Goal: Information Seeking & Learning: Learn about a topic

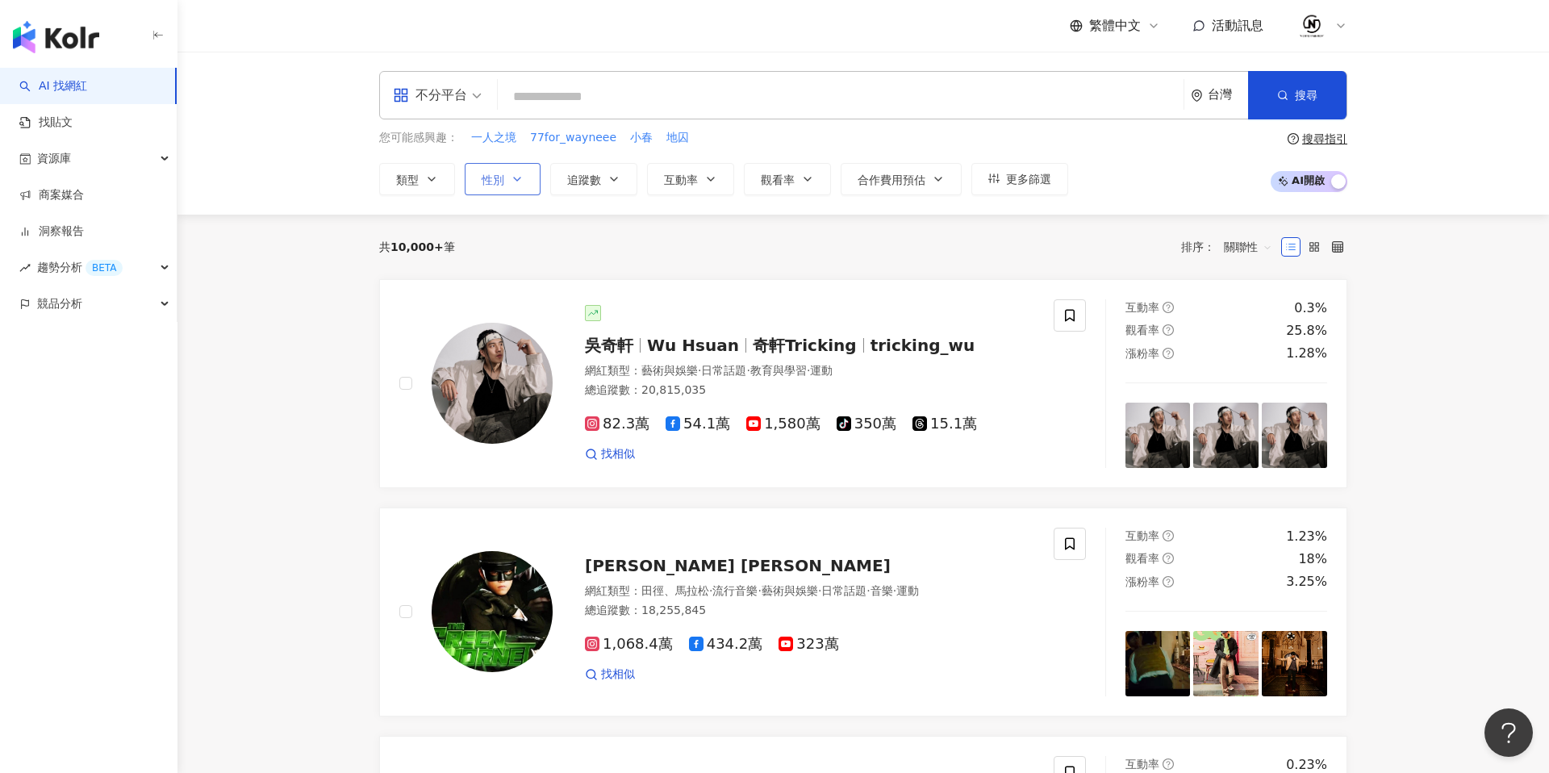
click at [482, 183] on span "性別" at bounding box center [493, 179] width 23 height 13
click at [500, 304] on span "男" at bounding box center [506, 309] width 24 height 18
click at [501, 307] on span "男" at bounding box center [506, 309] width 24 height 18
click at [495, 237] on span "不限" at bounding box center [511, 241] width 35 height 18
click at [730, 245] on div "共 10,000+ 筆 排序： 關聯性" at bounding box center [863, 247] width 968 height 26
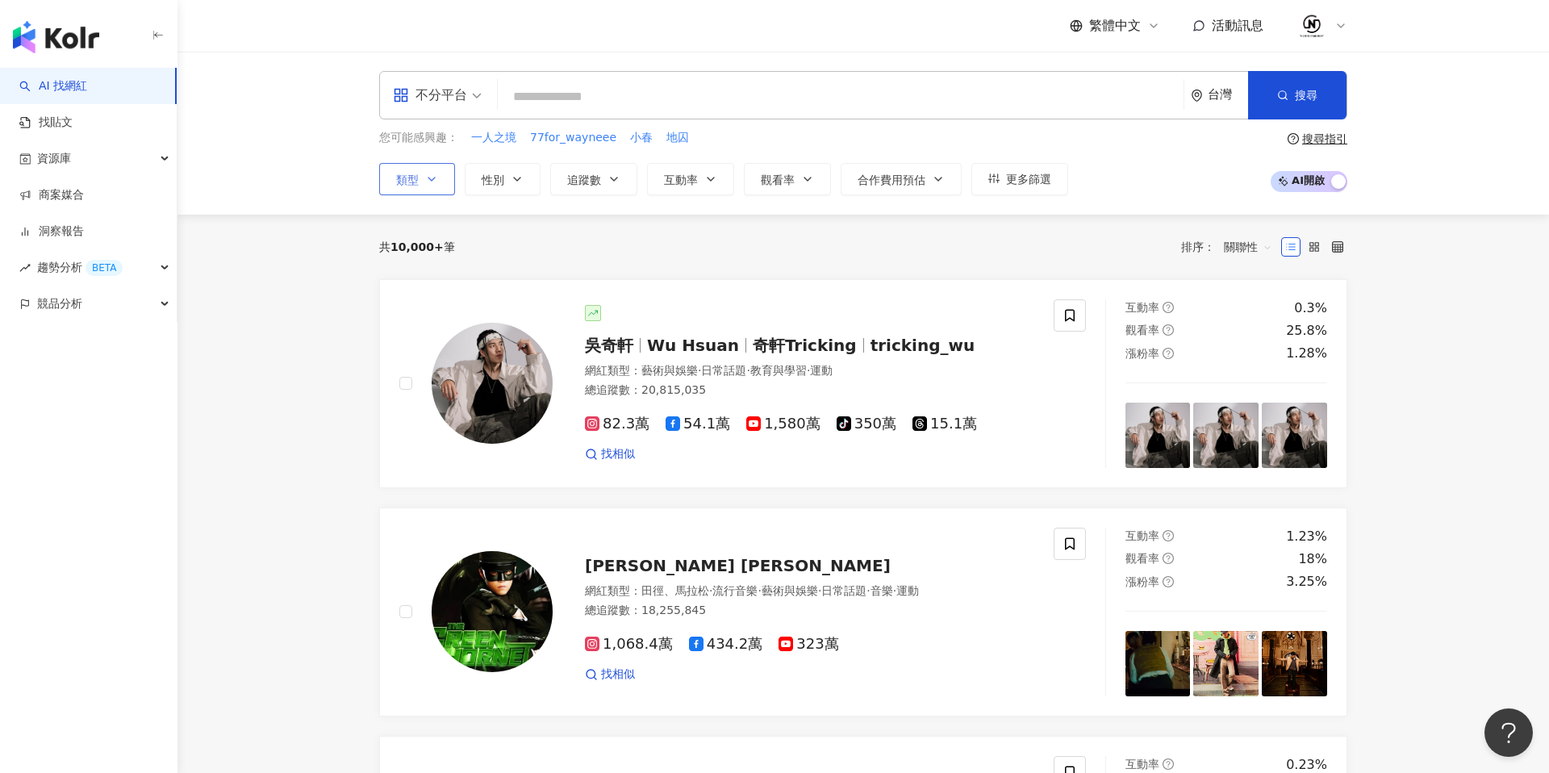
click at [424, 182] on button "類型" at bounding box center [417, 179] width 76 height 32
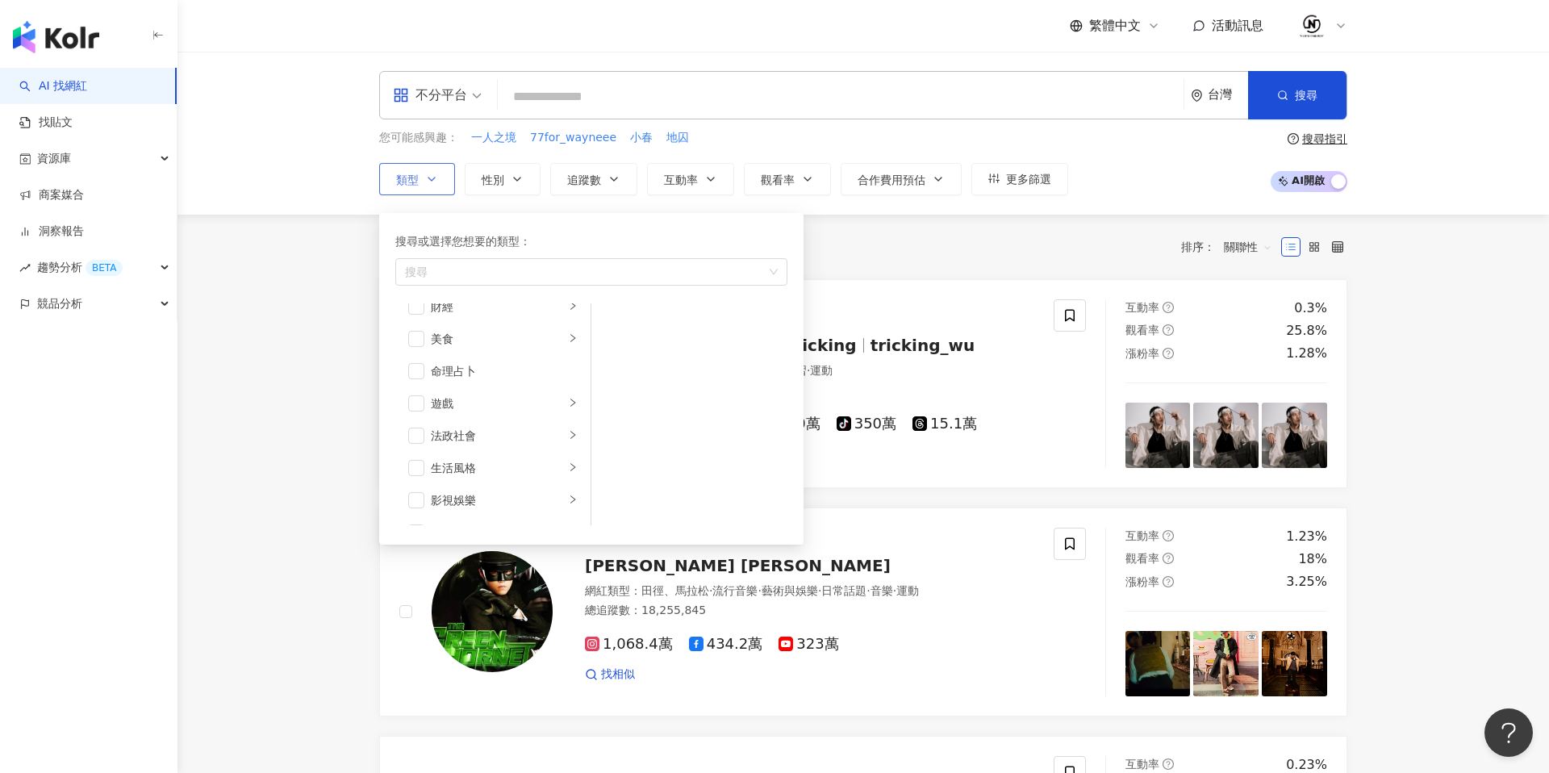
scroll to position [206, 0]
click at [572, 409] on icon "right" at bounding box center [572, 407] width 5 height 8
click at [544, 440] on div "影視娛樂" at bounding box center [498, 439] width 134 height 18
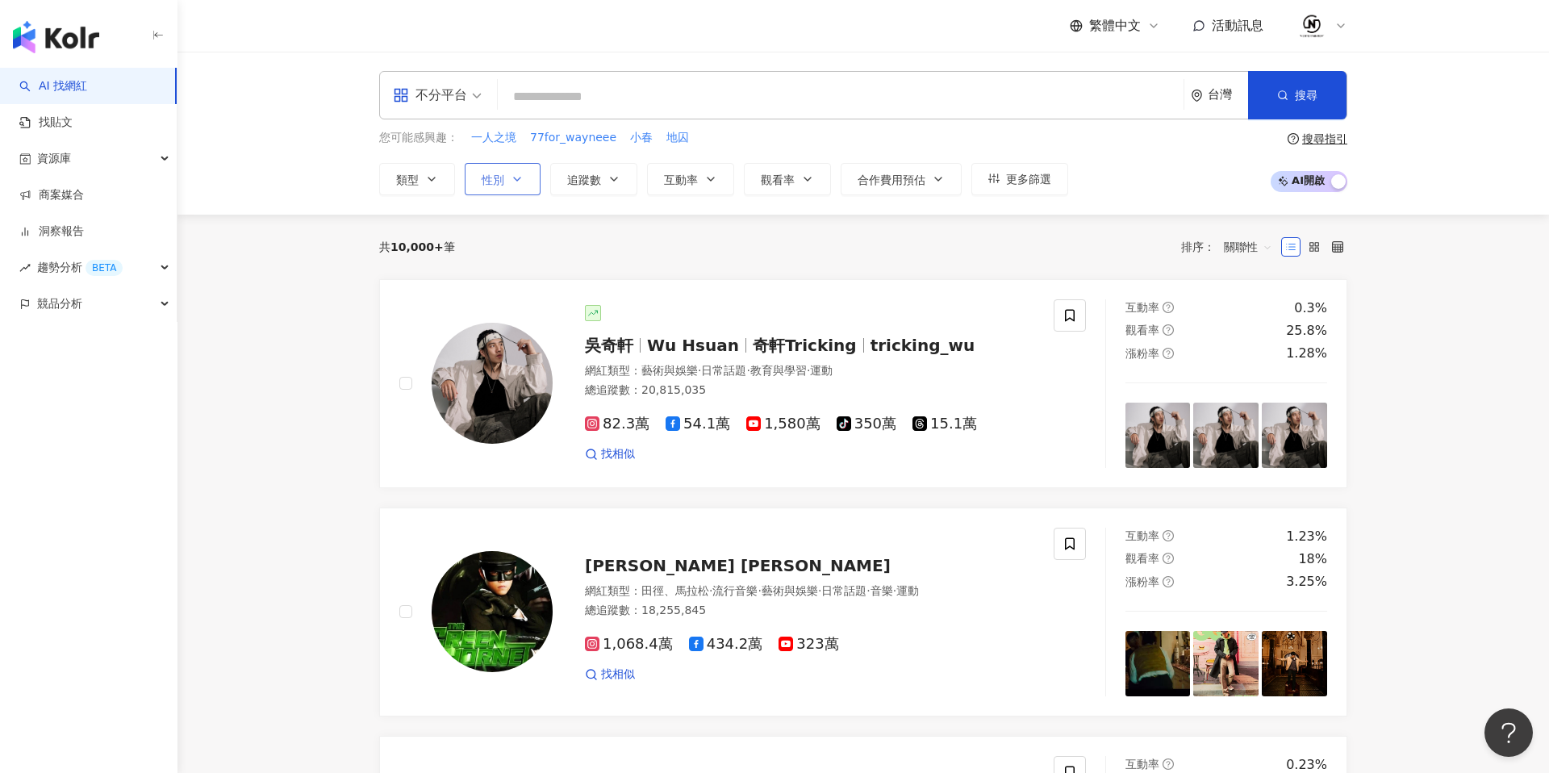
click at [511, 177] on icon "button" at bounding box center [517, 179] width 13 height 13
click at [1037, 182] on span "更多篩選" at bounding box center [1028, 179] width 45 height 13
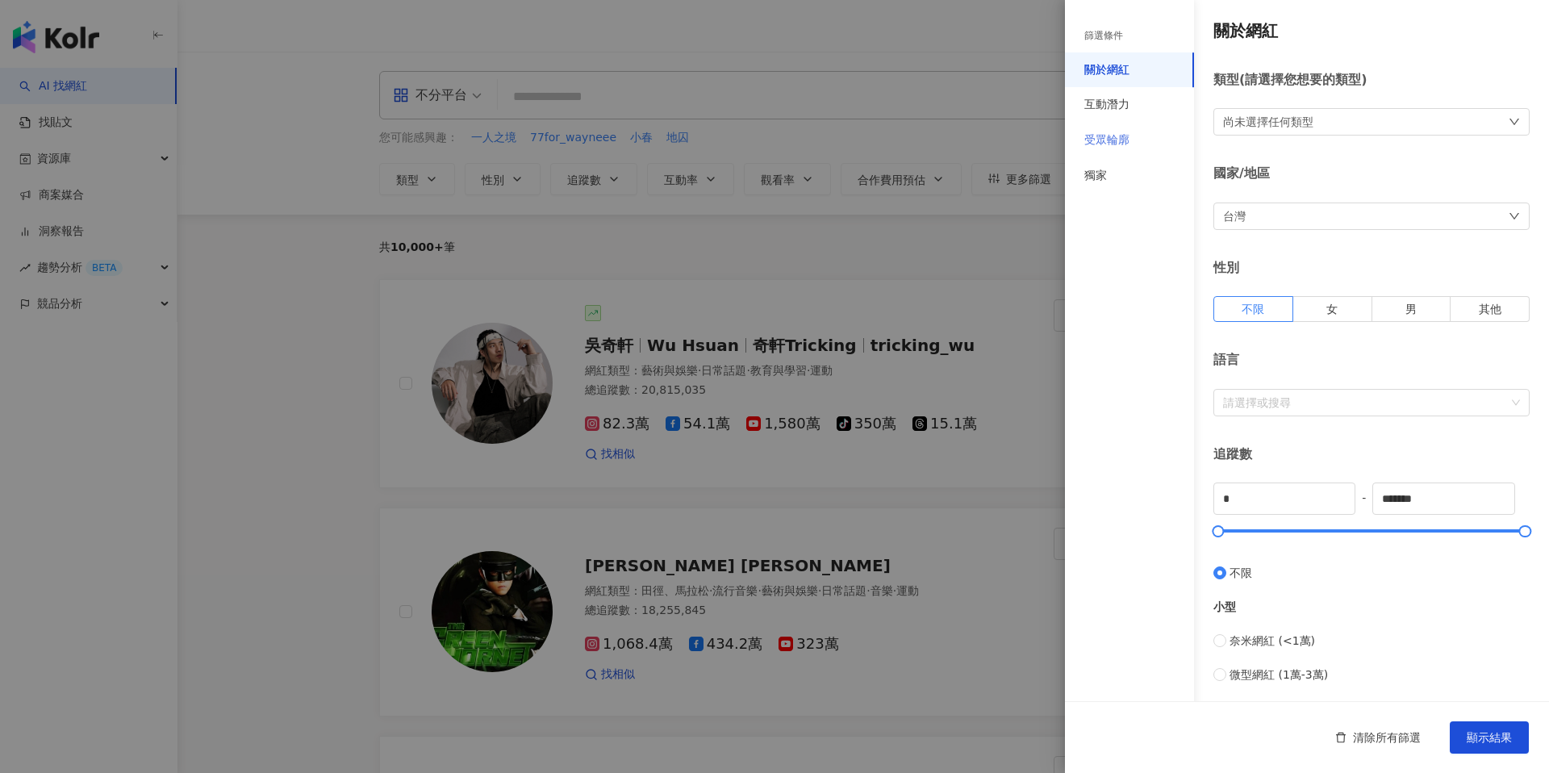
click at [1133, 137] on div "受眾輪廓" at bounding box center [1129, 140] width 129 height 35
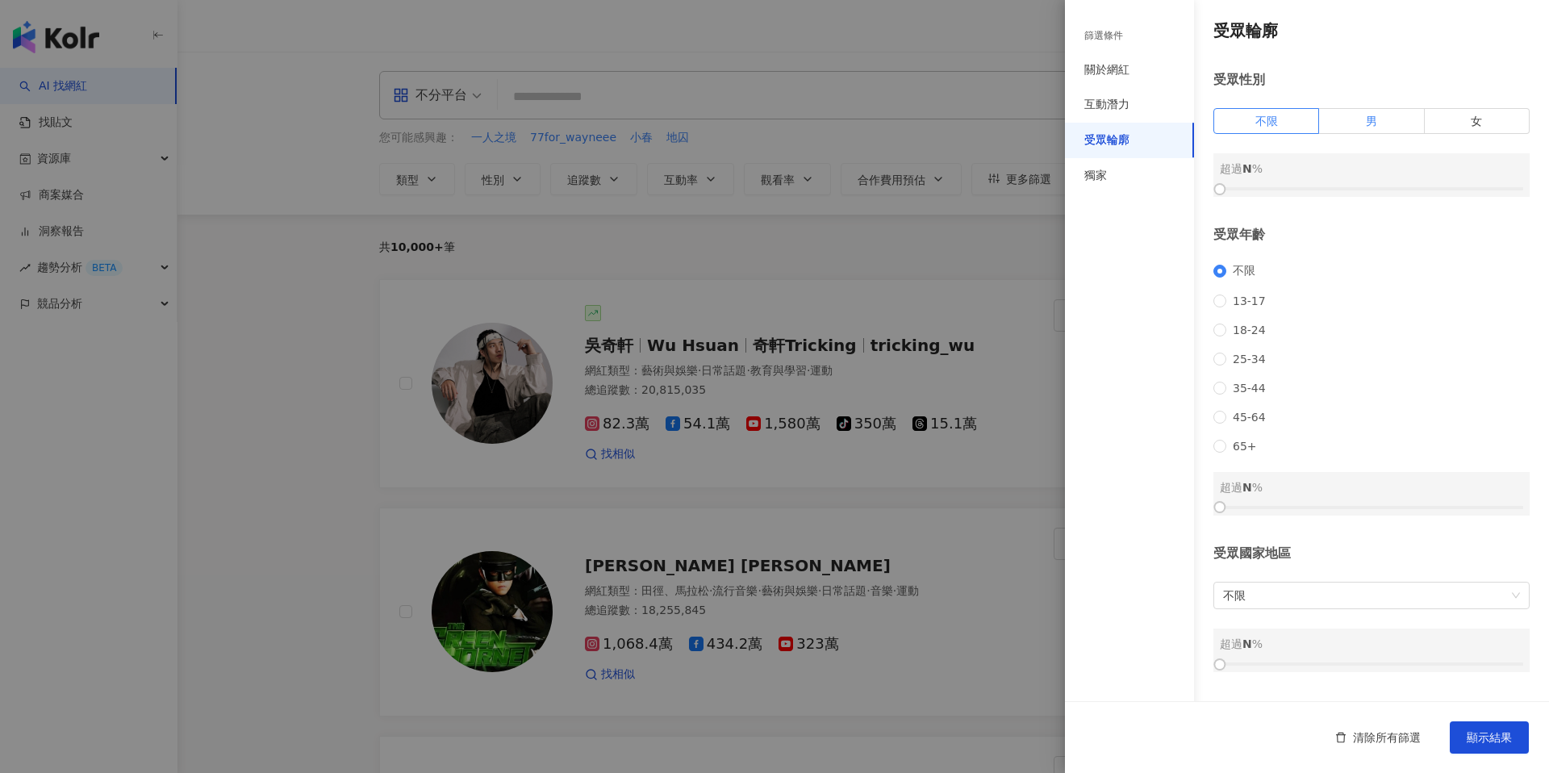
click at [1381, 118] on label "男" at bounding box center [1371, 121] width 105 height 26
drag, startPoint x: 1346, startPoint y: 190, endPoint x: 1372, endPoint y: 176, distance: 29.9
click at [1372, 176] on div "男 超過 50 %" at bounding box center [1371, 175] width 316 height 44
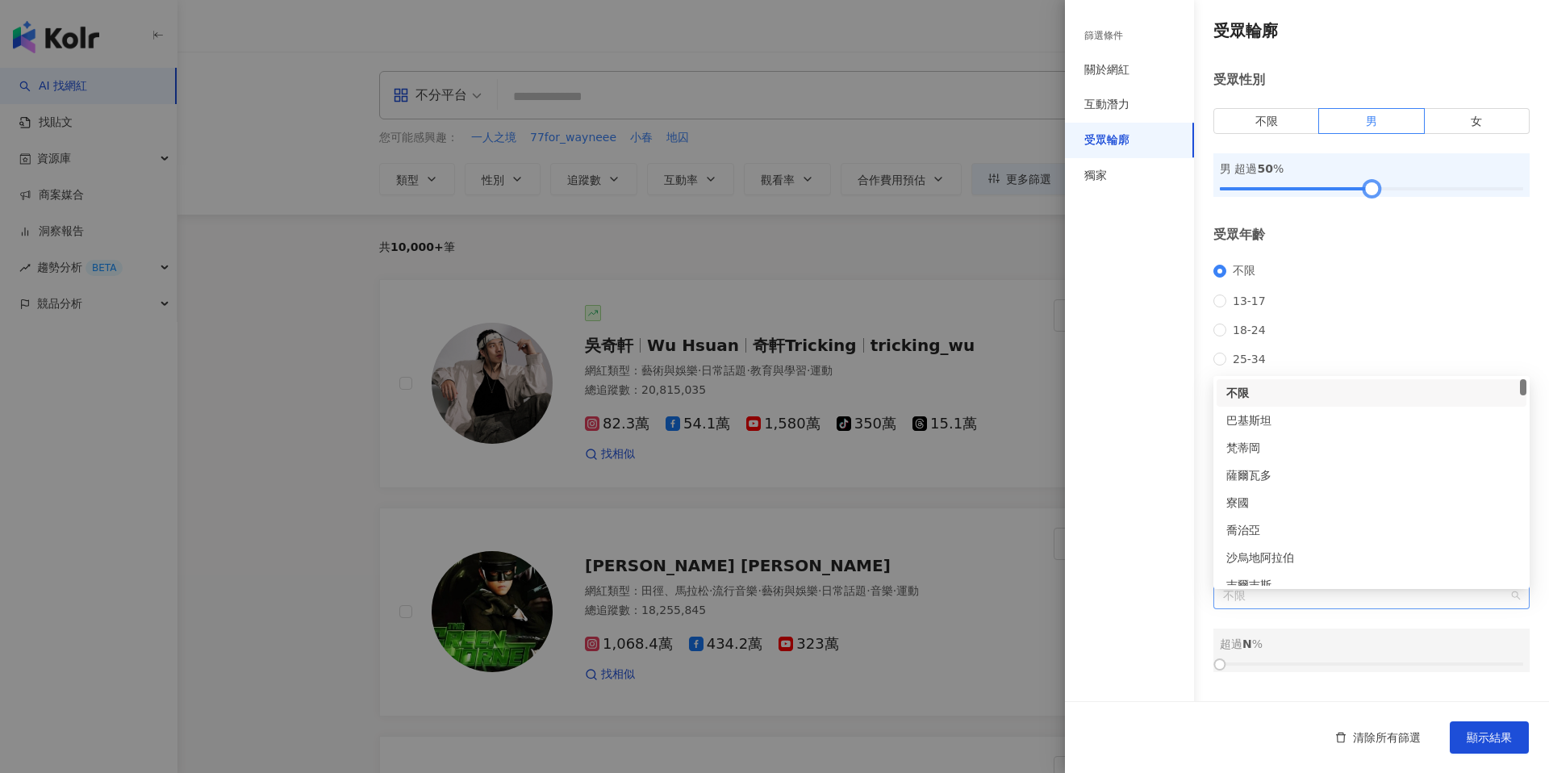
click at [1371, 601] on span "不限" at bounding box center [1371, 595] width 297 height 26
click at [1272, 524] on div "台灣" at bounding box center [1371, 525] width 290 height 18
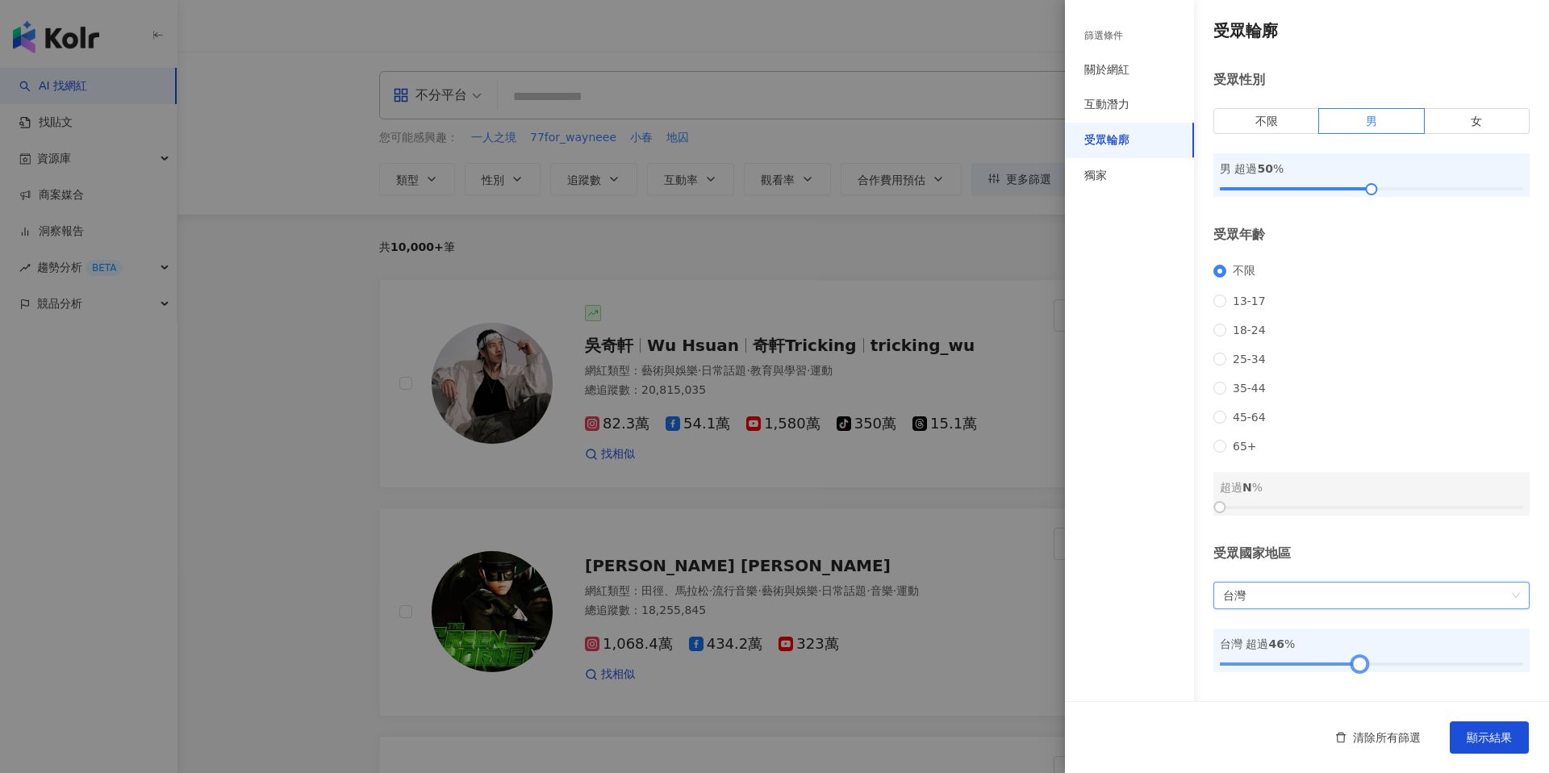
click at [1359, 669] on div at bounding box center [1371, 664] width 303 height 10
click at [1475, 733] on span "顯示結果" at bounding box center [1489, 737] width 45 height 13
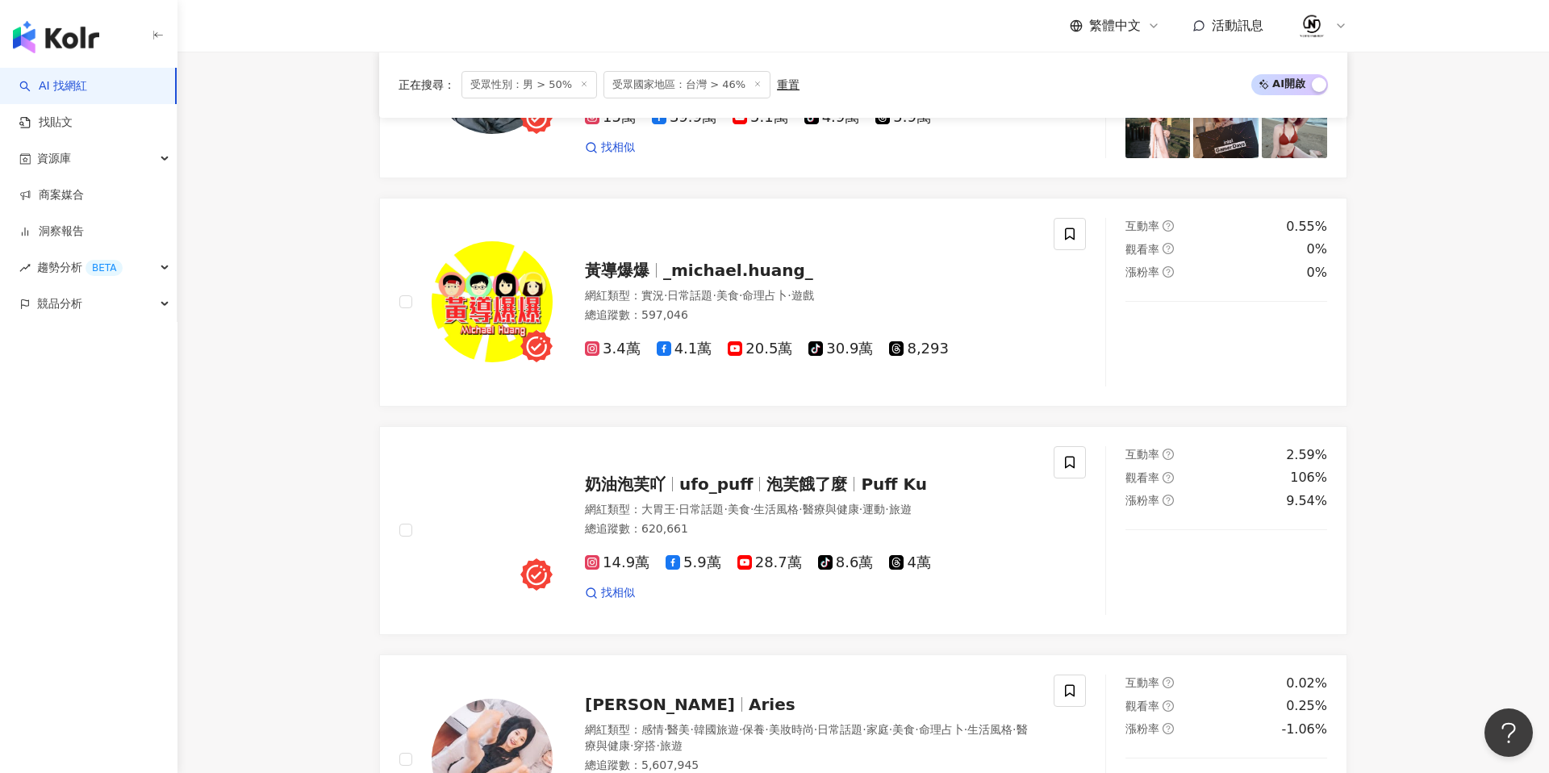
scroll to position [616, 0]
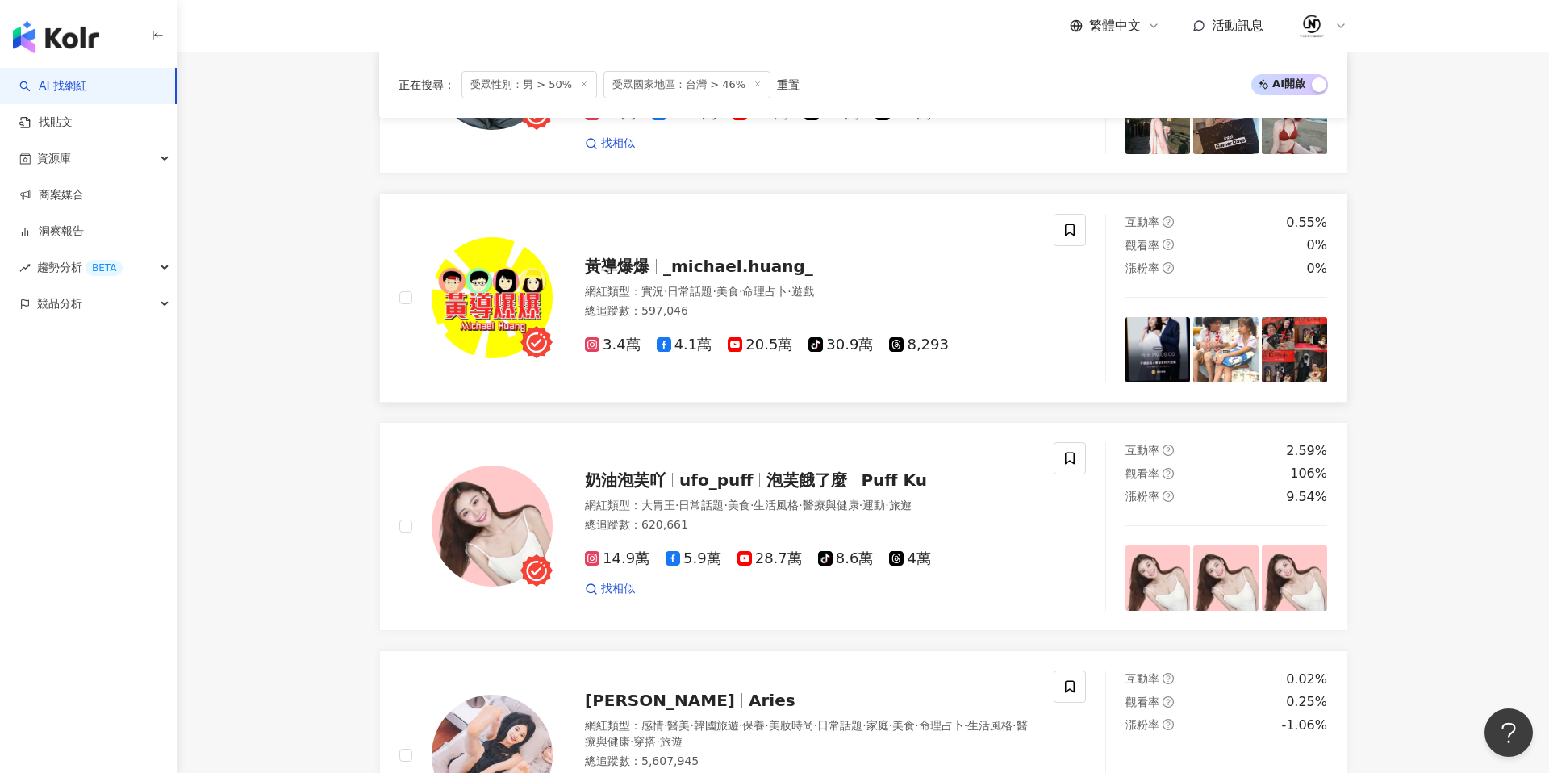
click at [736, 261] on span "_michael.huang_" at bounding box center [738, 266] width 150 height 19
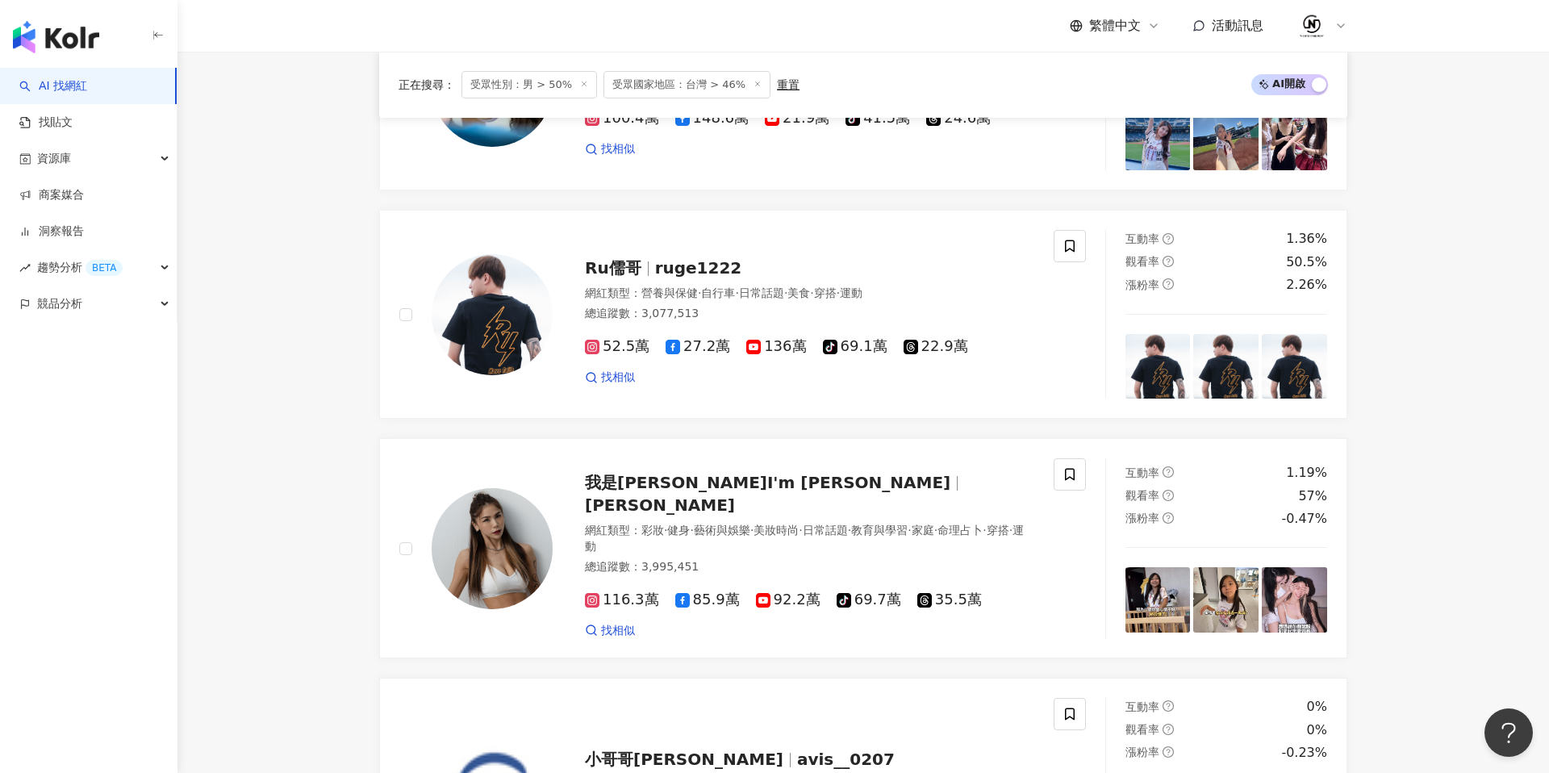
scroll to position [2013, 0]
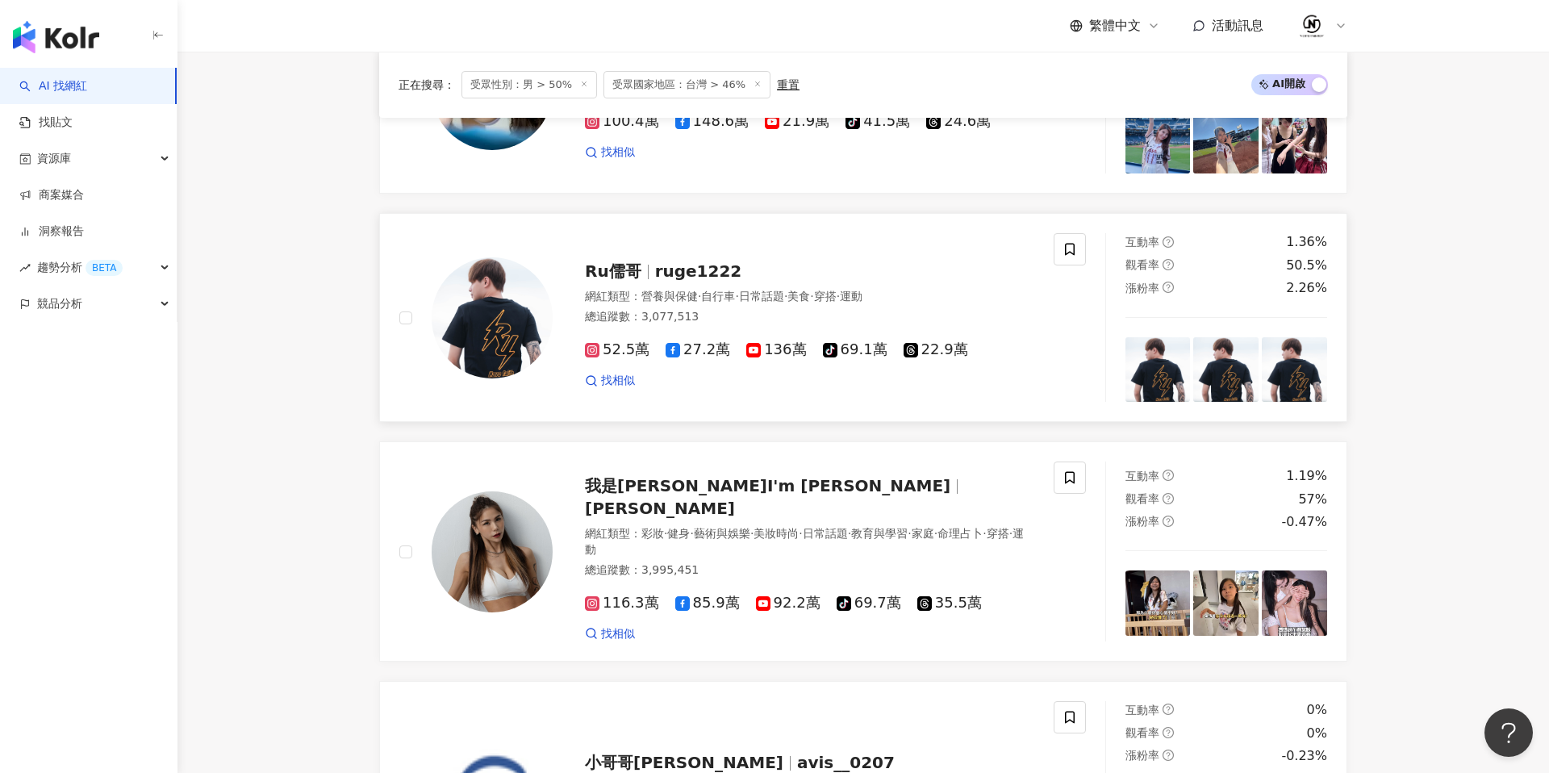
click at [695, 267] on span "ruge1222" at bounding box center [698, 270] width 87 height 19
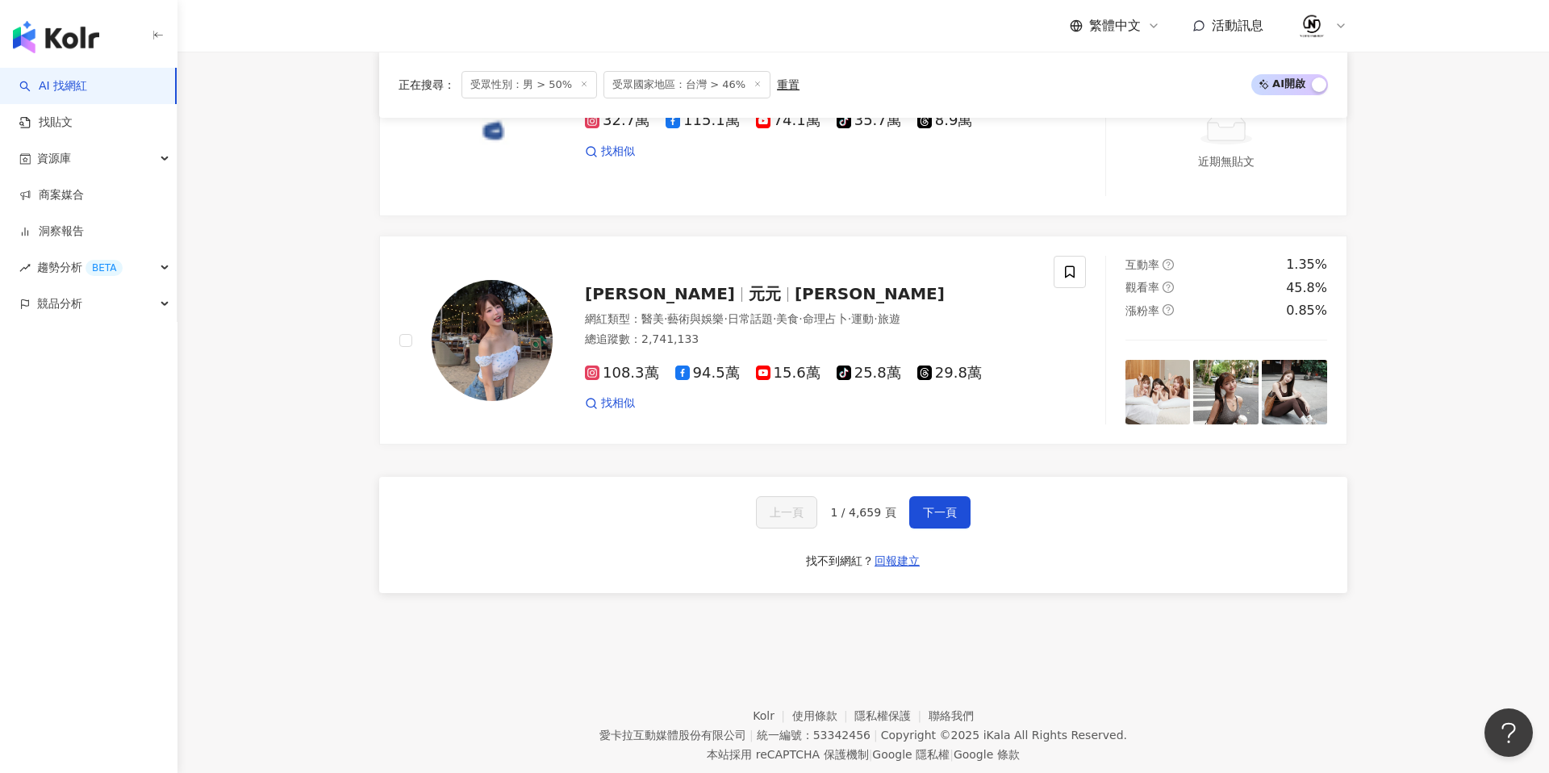
scroll to position [2761, 0]
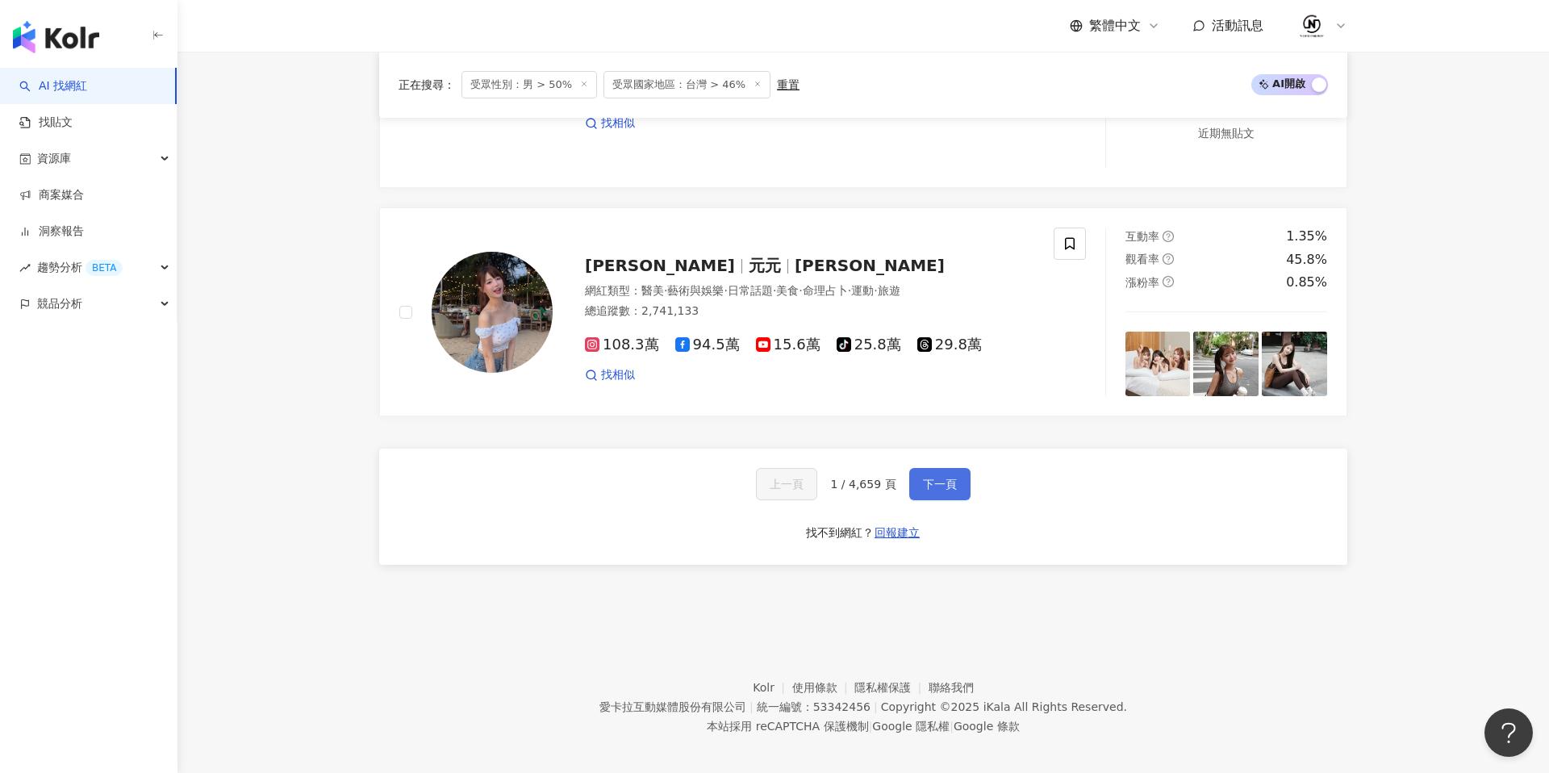
click at [937, 478] on span "下一頁" at bounding box center [940, 484] width 34 height 13
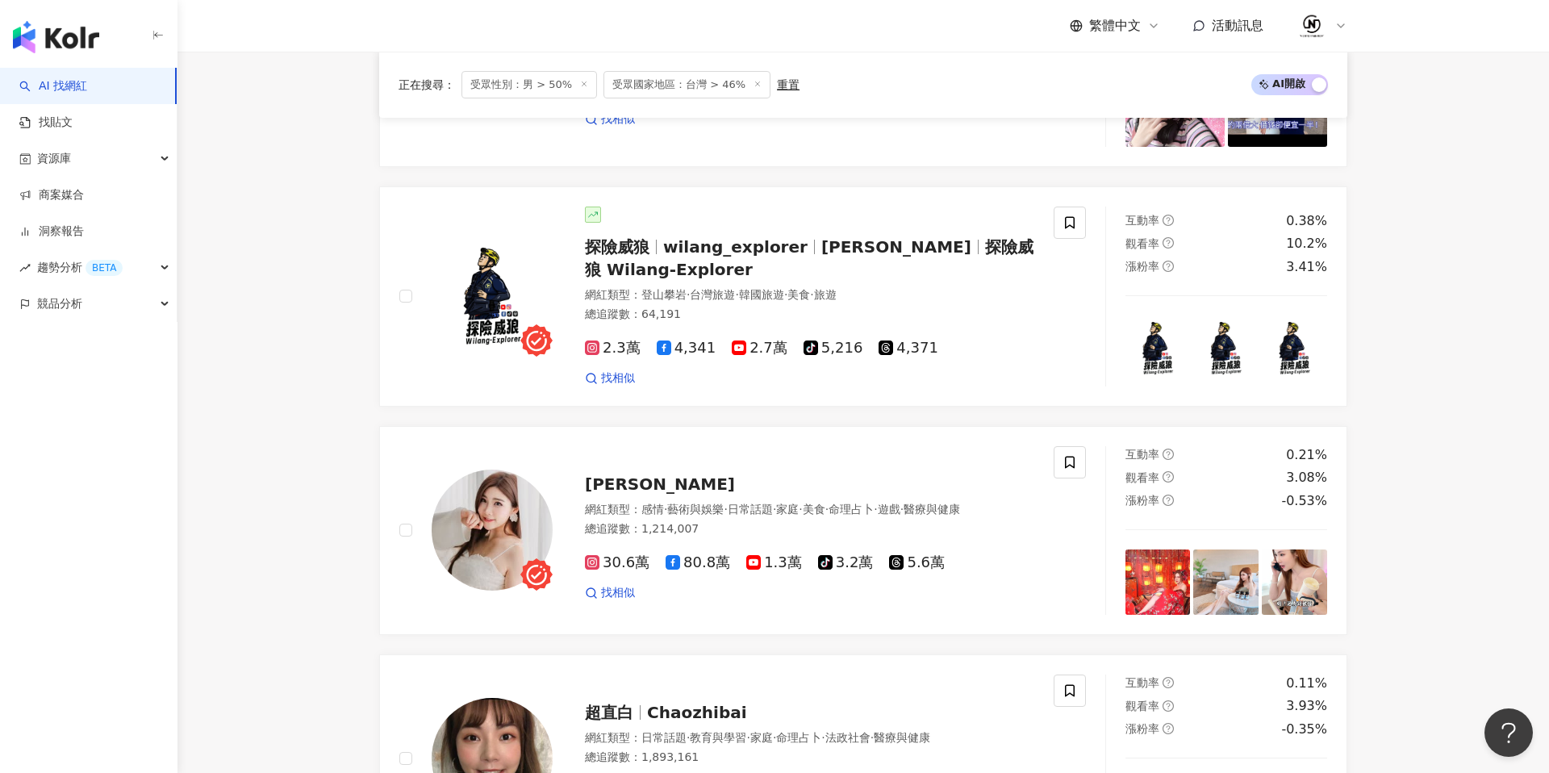
scroll to position [2714, 0]
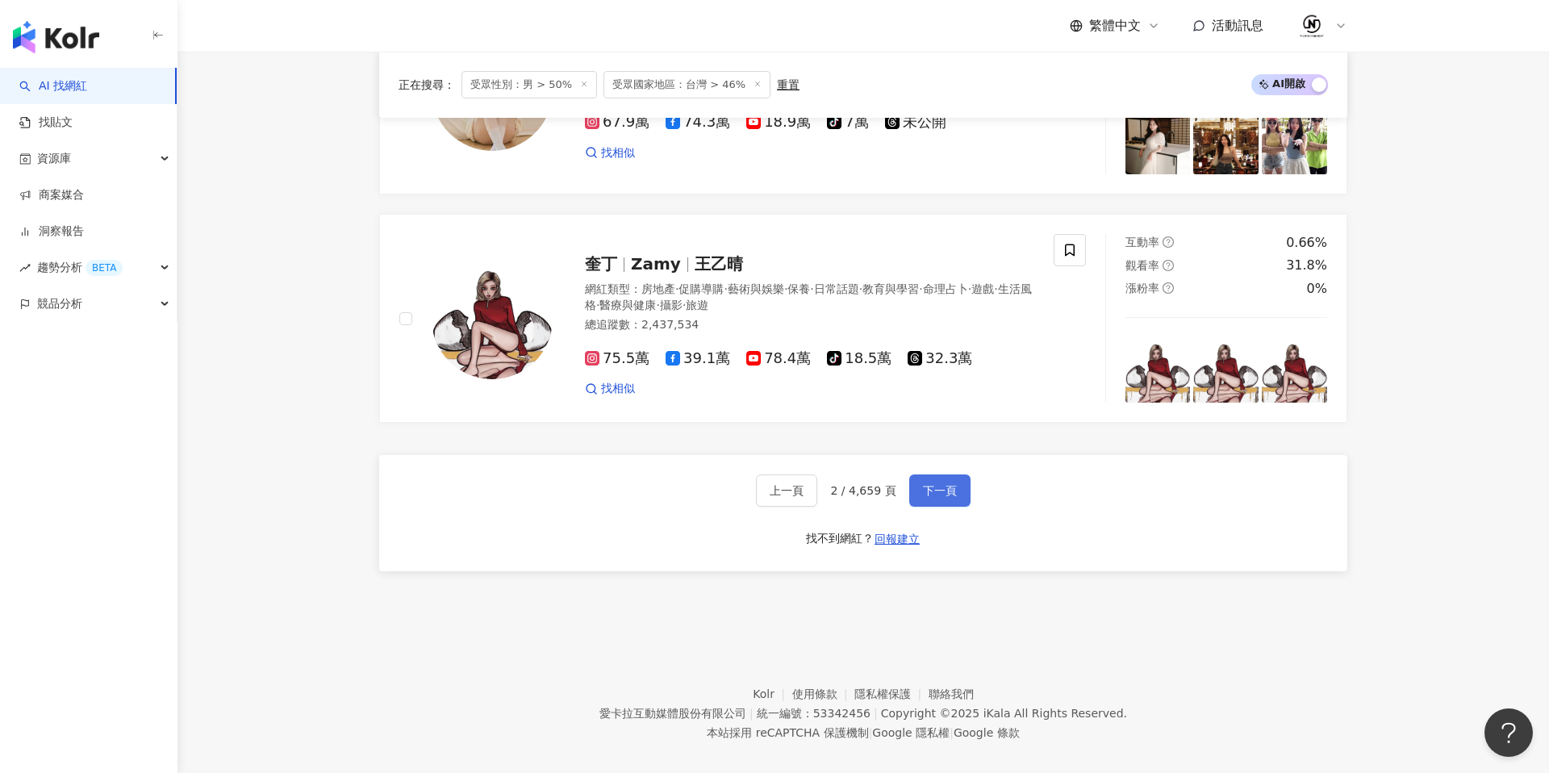
click at [958, 474] on button "下一頁" at bounding box center [939, 490] width 61 height 32
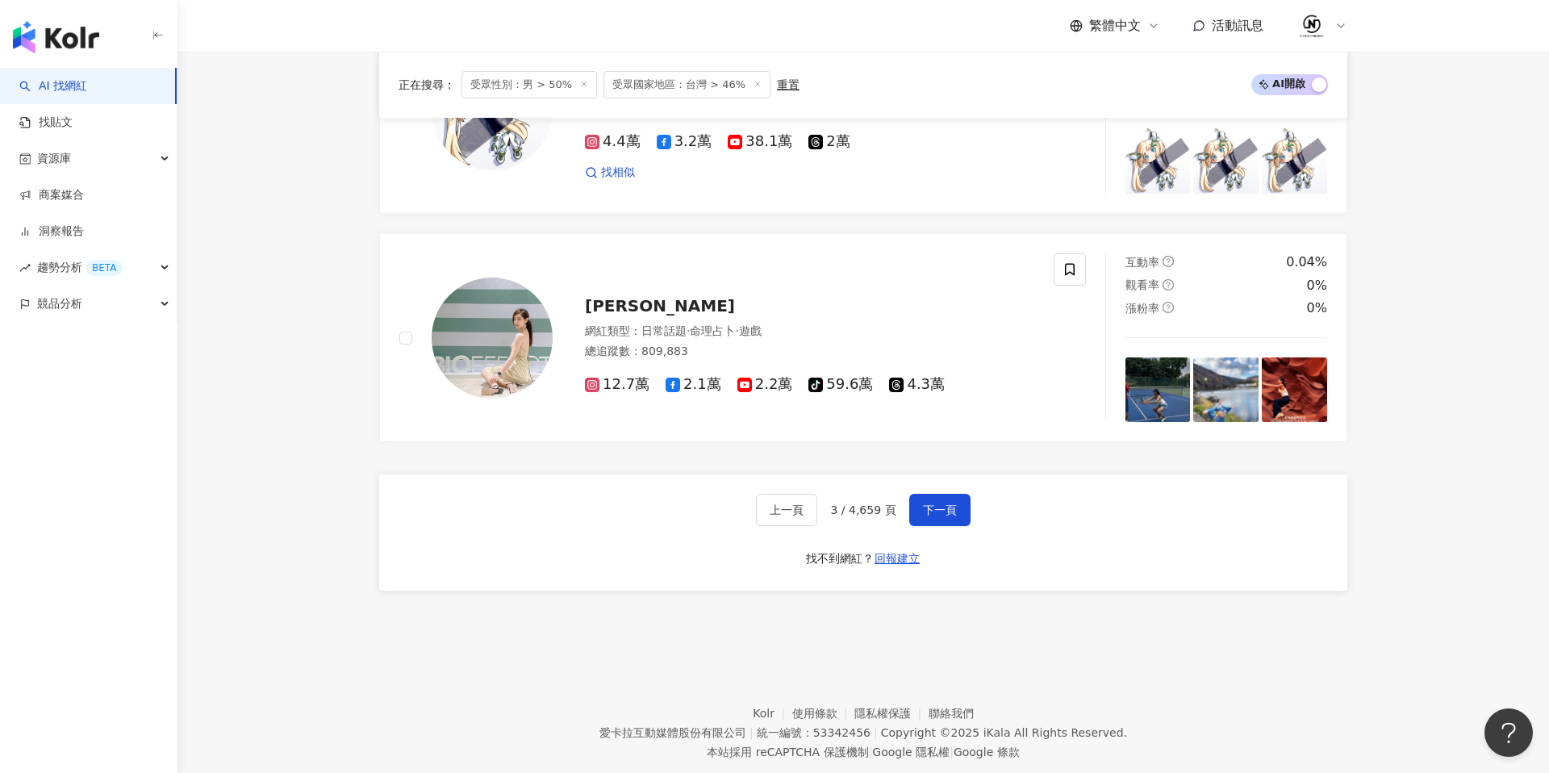
scroll to position [2632, 0]
click at [932, 513] on span "下一頁" at bounding box center [940, 508] width 34 height 13
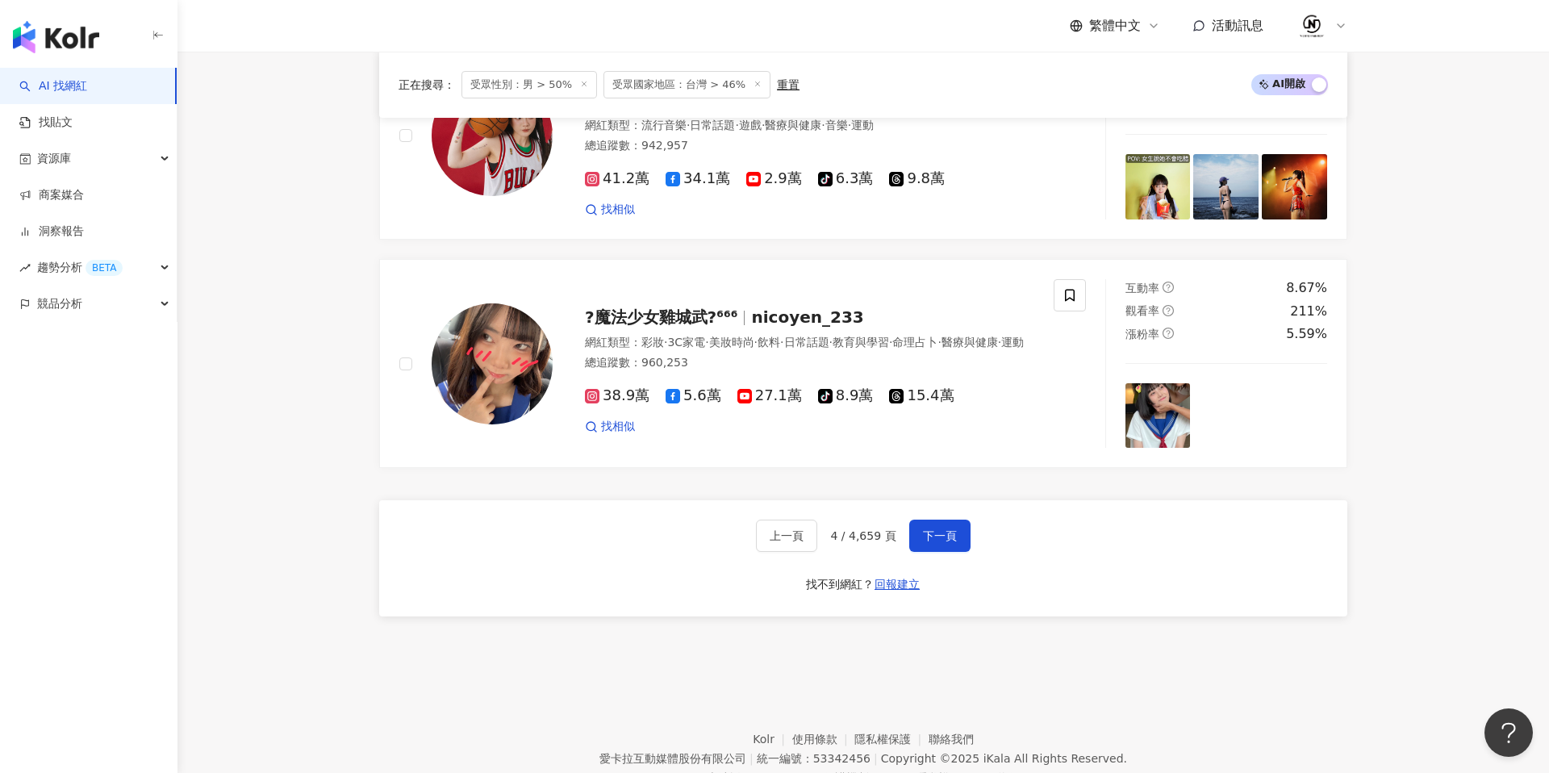
scroll to position [2646, 0]
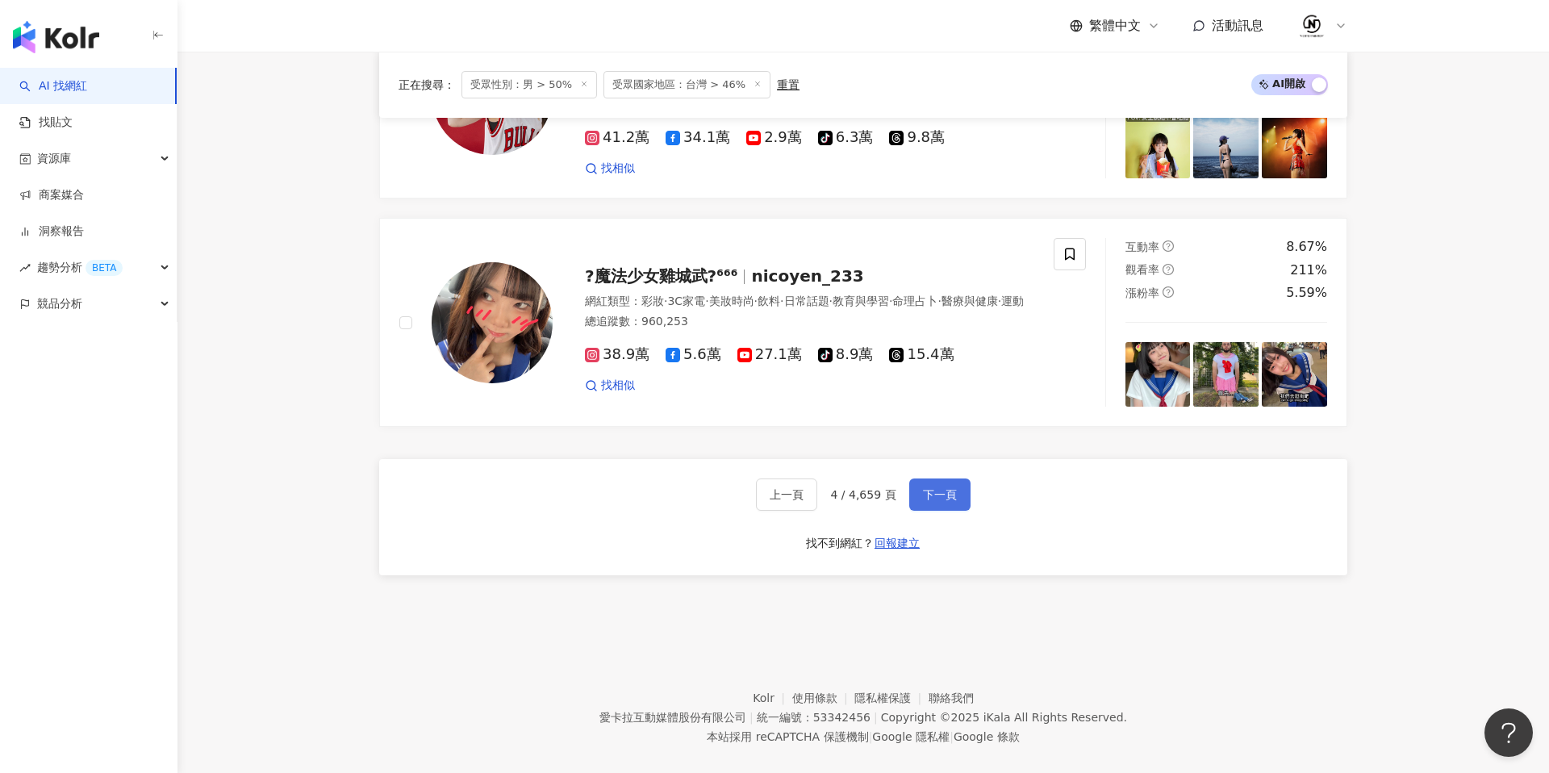
click at [953, 499] on span "下一頁" at bounding box center [940, 494] width 34 height 13
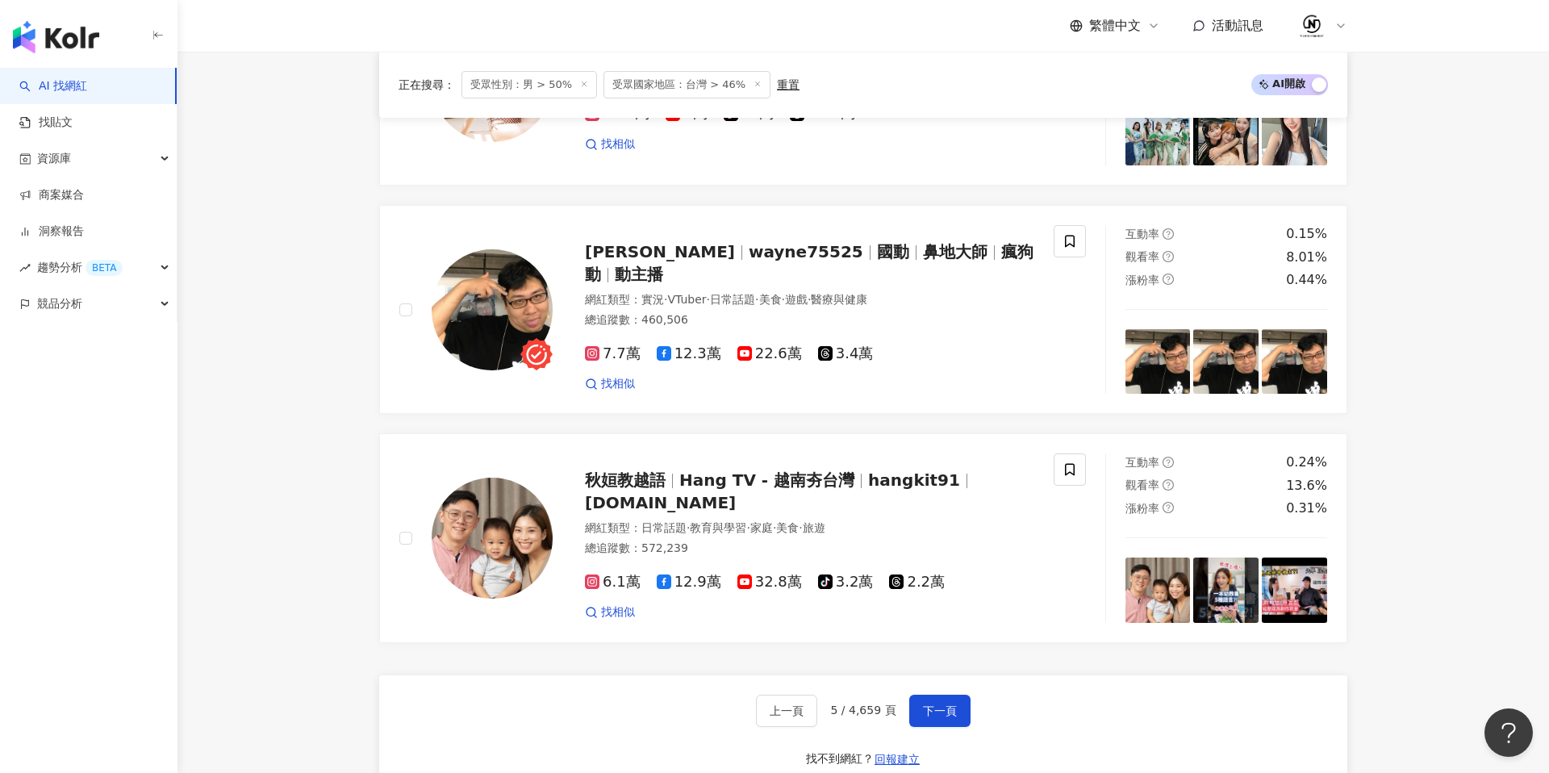
scroll to position [2485, 0]
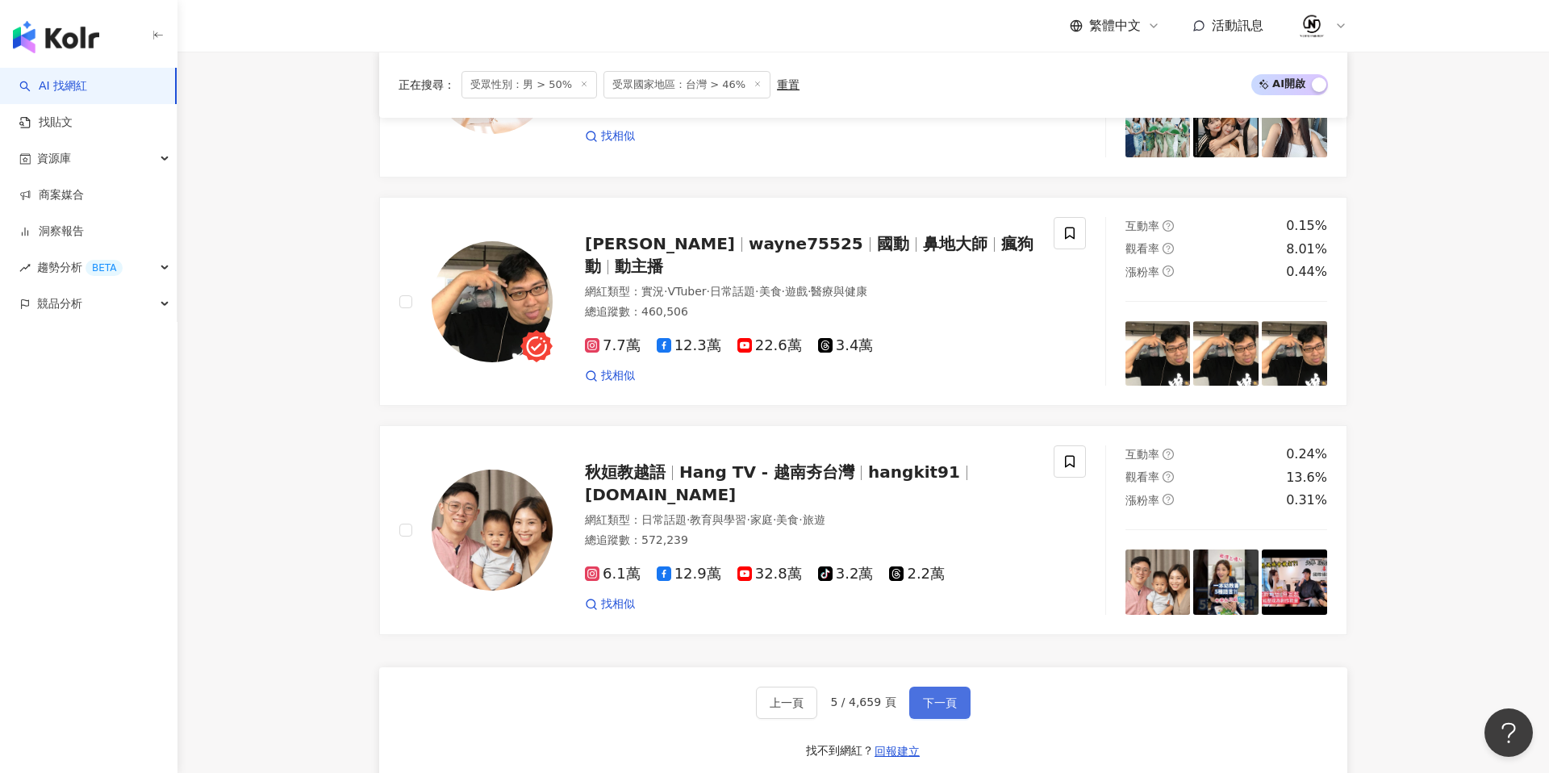
click at [944, 706] on span "下一頁" at bounding box center [940, 702] width 34 height 13
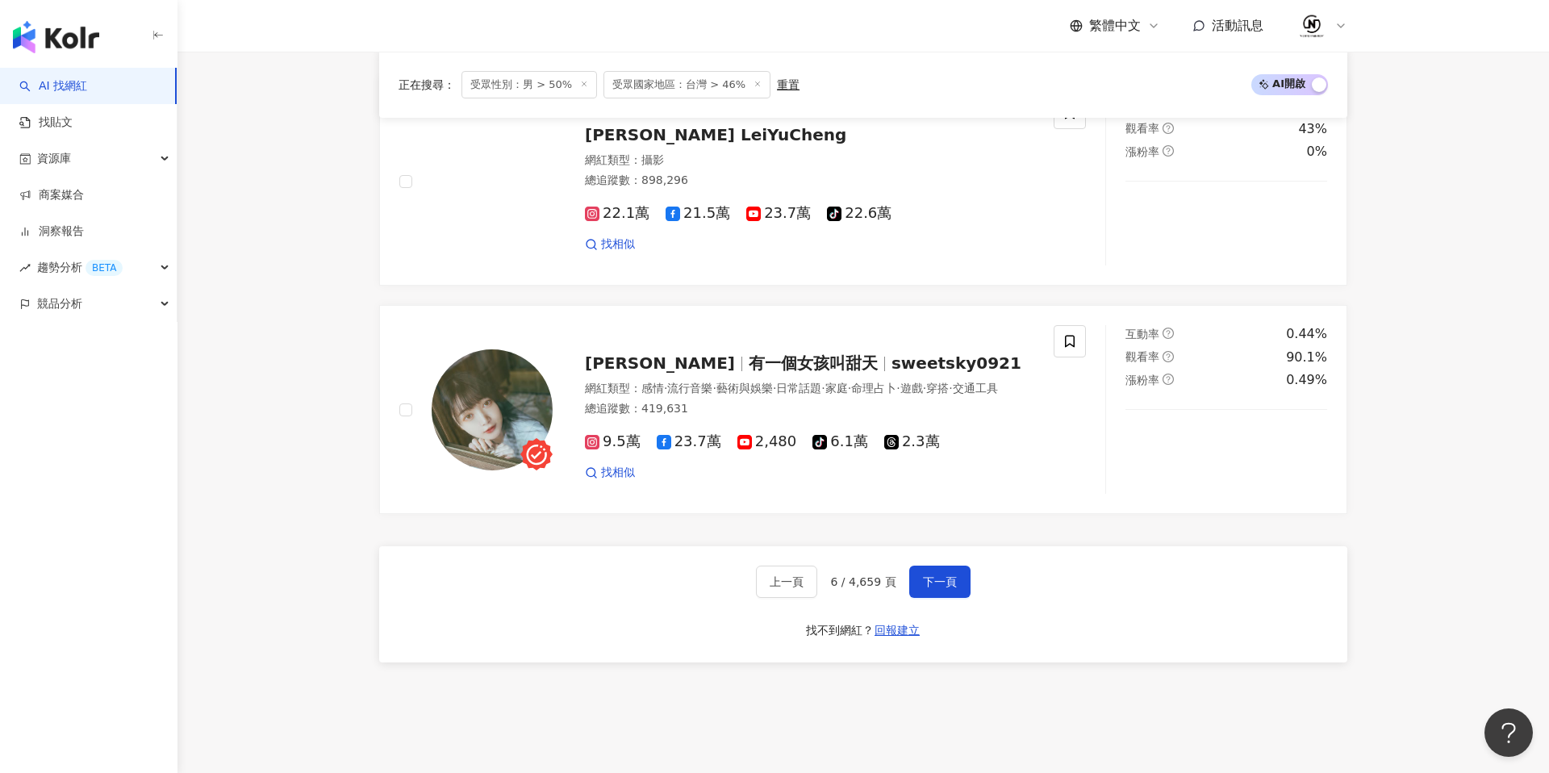
scroll to position [2557, 0]
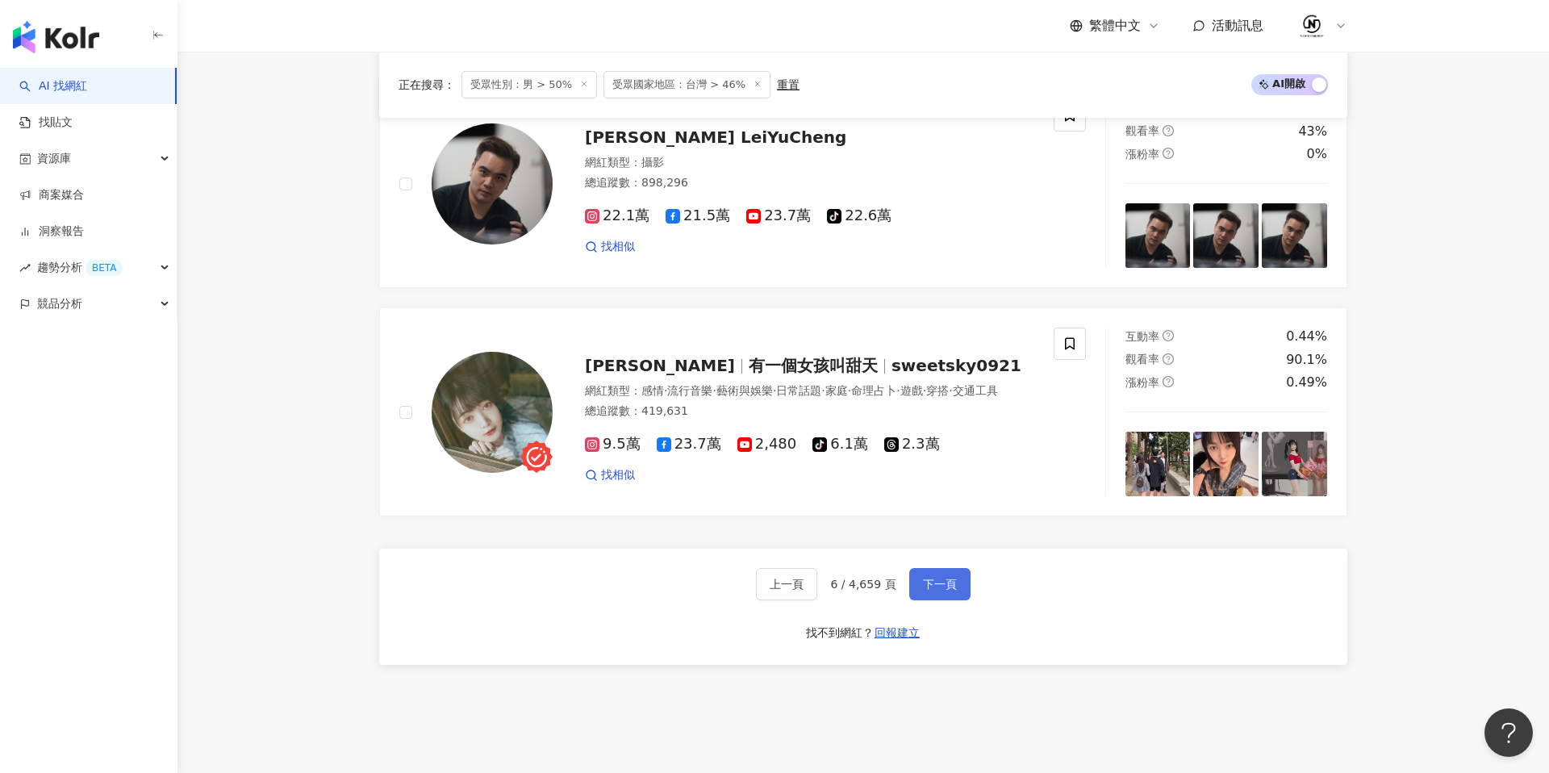
click at [948, 591] on button "下一頁" at bounding box center [939, 584] width 61 height 32
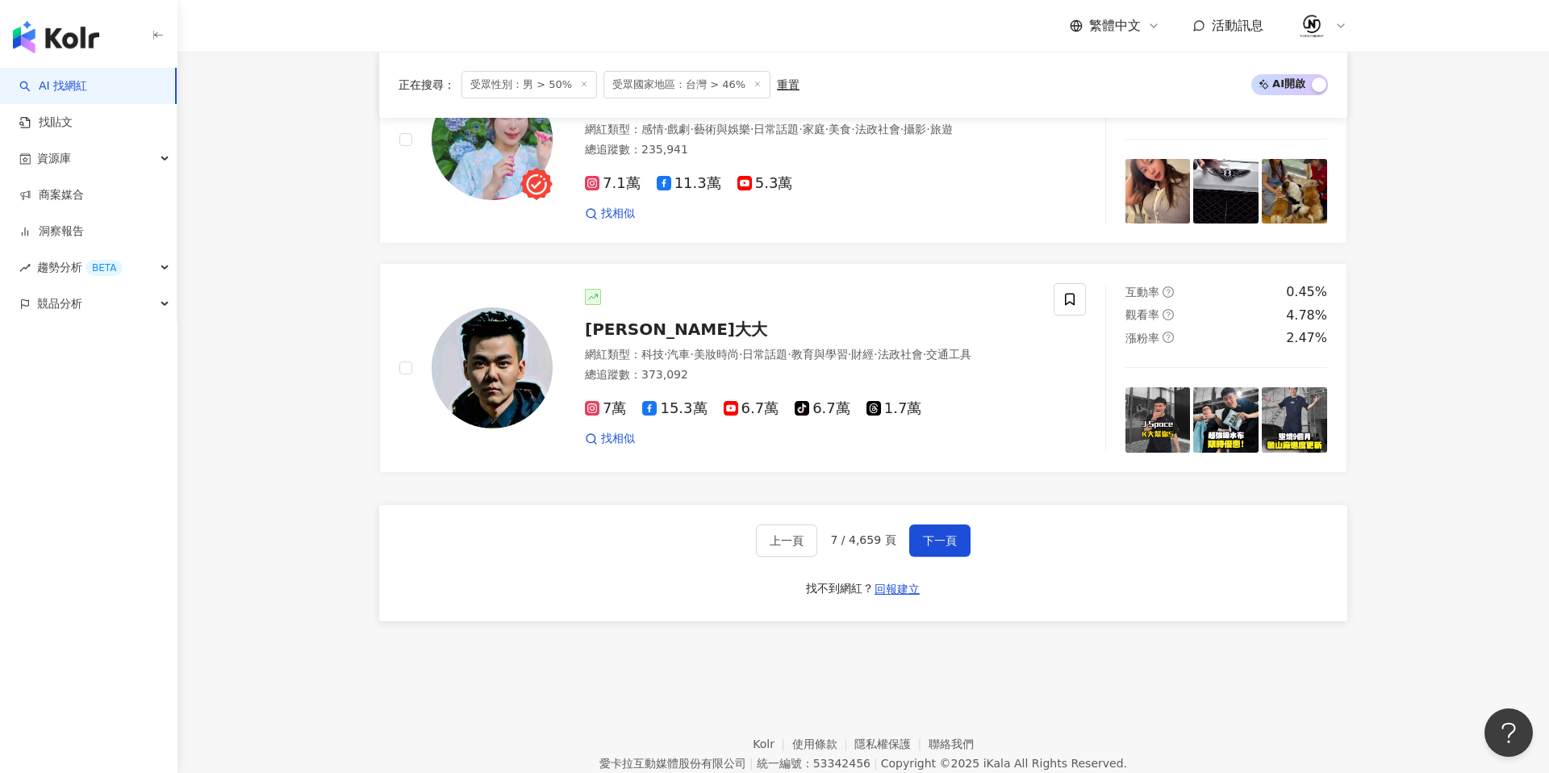
scroll to position [2668, 0]
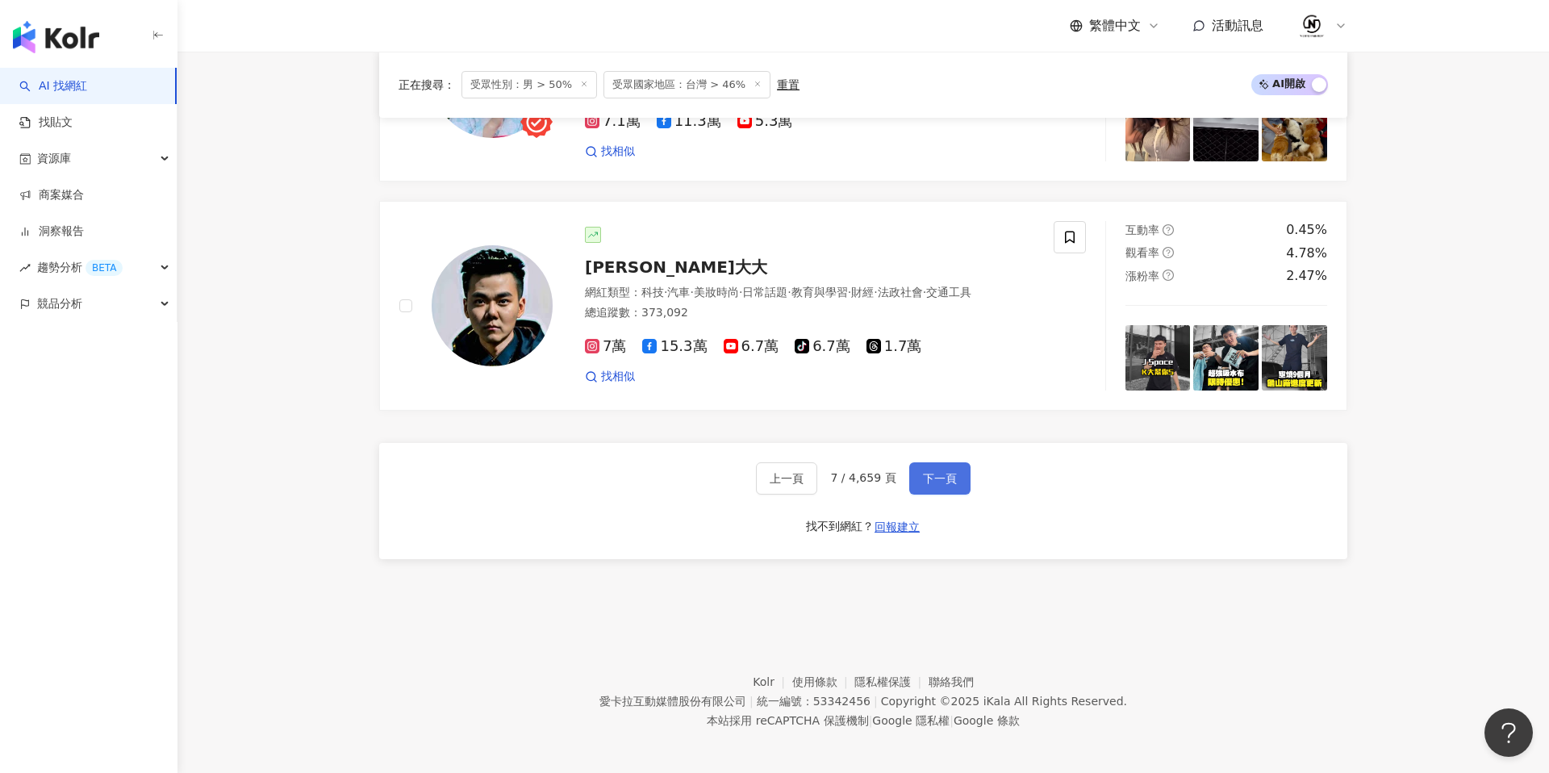
click at [956, 462] on button "下一頁" at bounding box center [939, 478] width 61 height 32
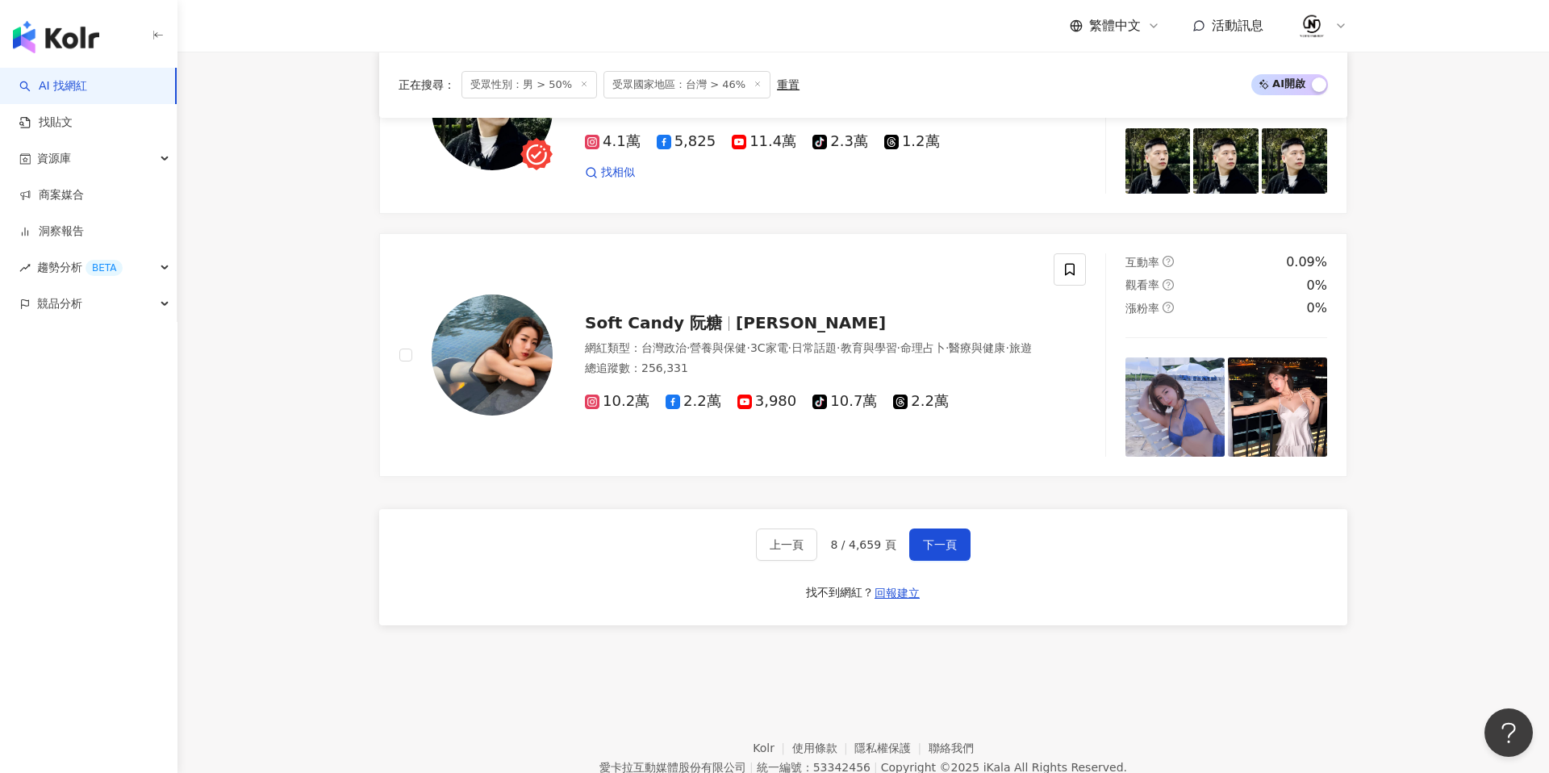
scroll to position [2703, 0]
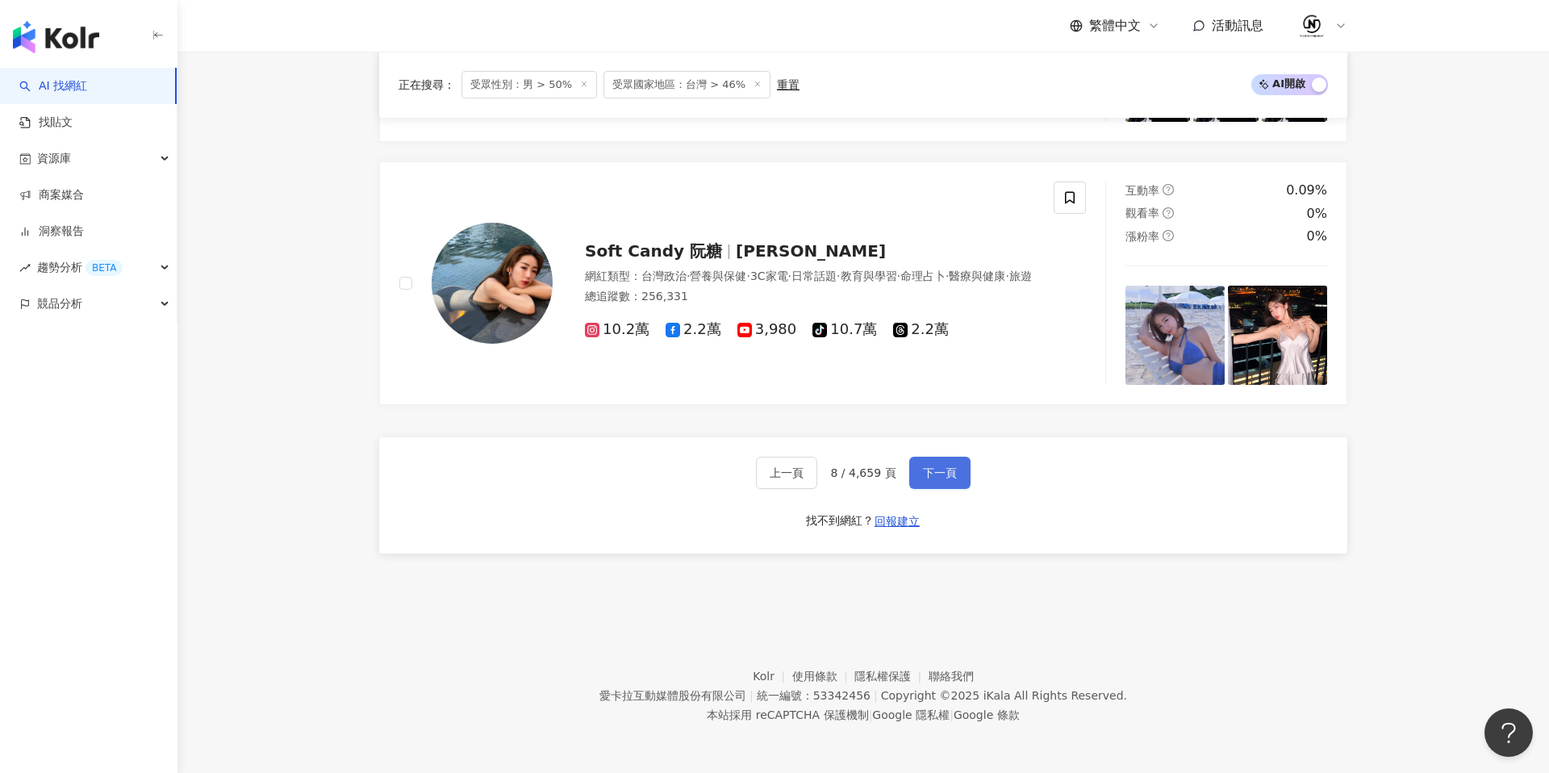
click at [955, 468] on button "下一頁" at bounding box center [939, 473] width 61 height 32
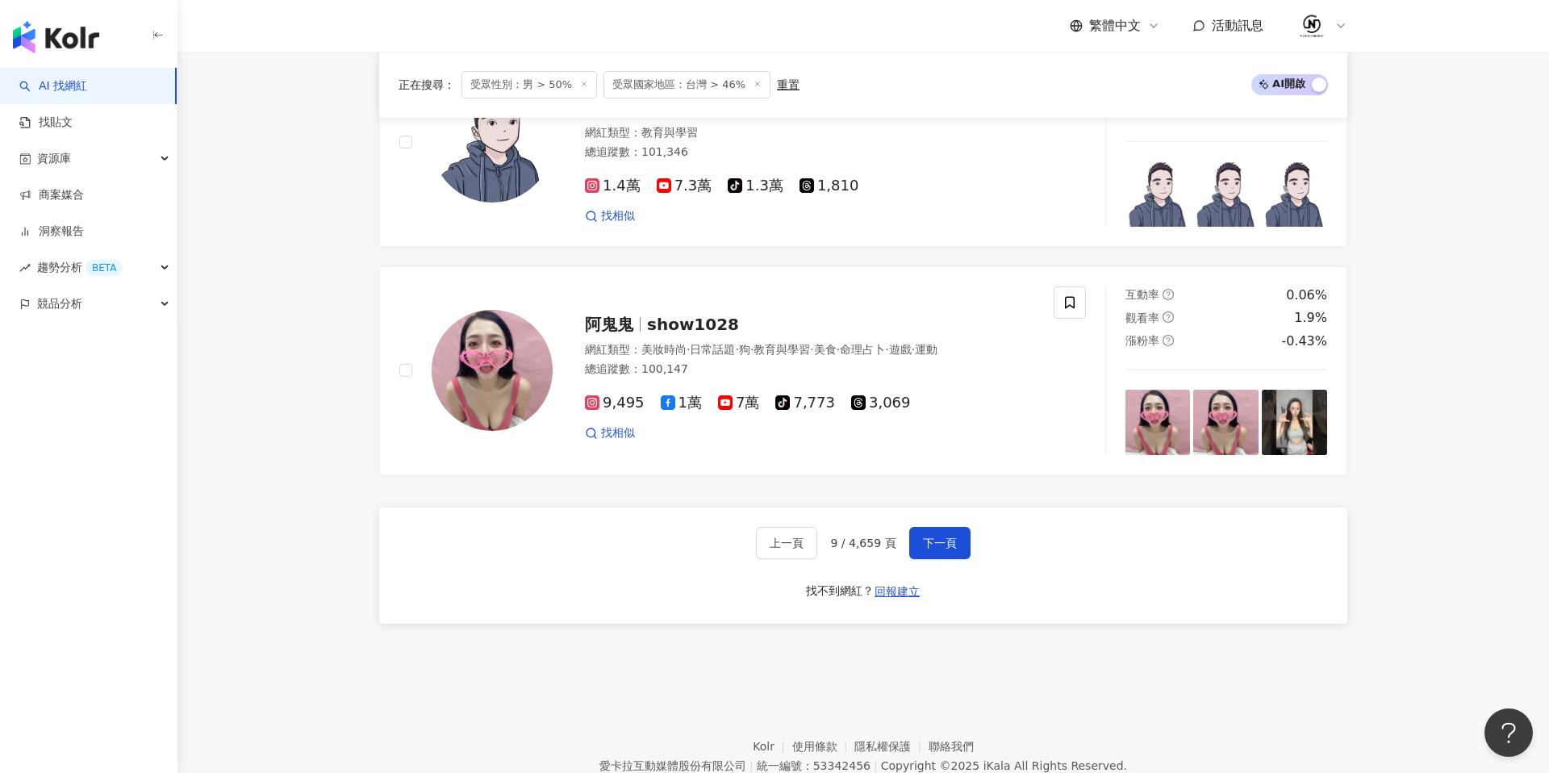
scroll to position [2749, 0]
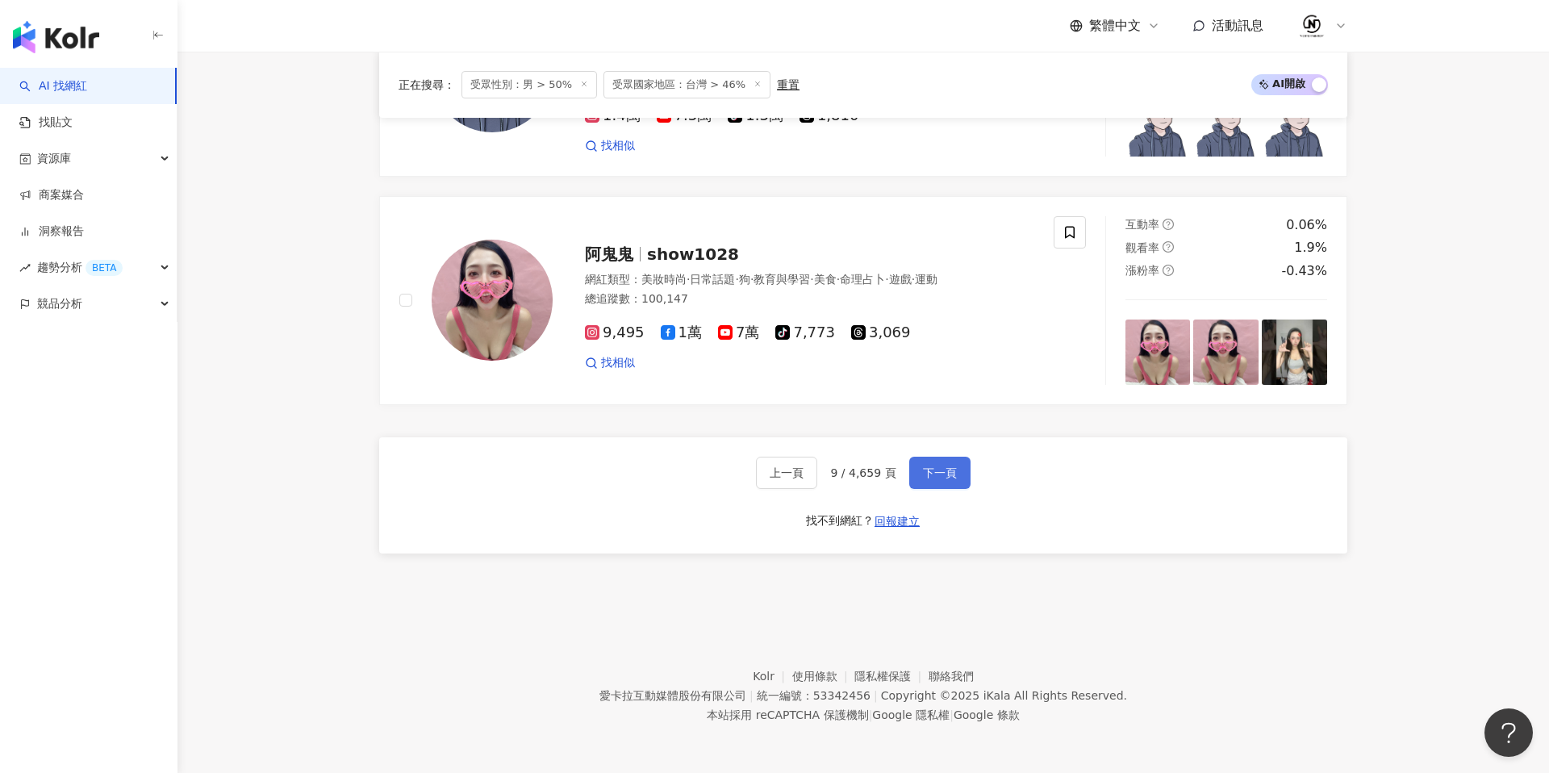
click at [962, 473] on button "下一頁" at bounding box center [939, 473] width 61 height 32
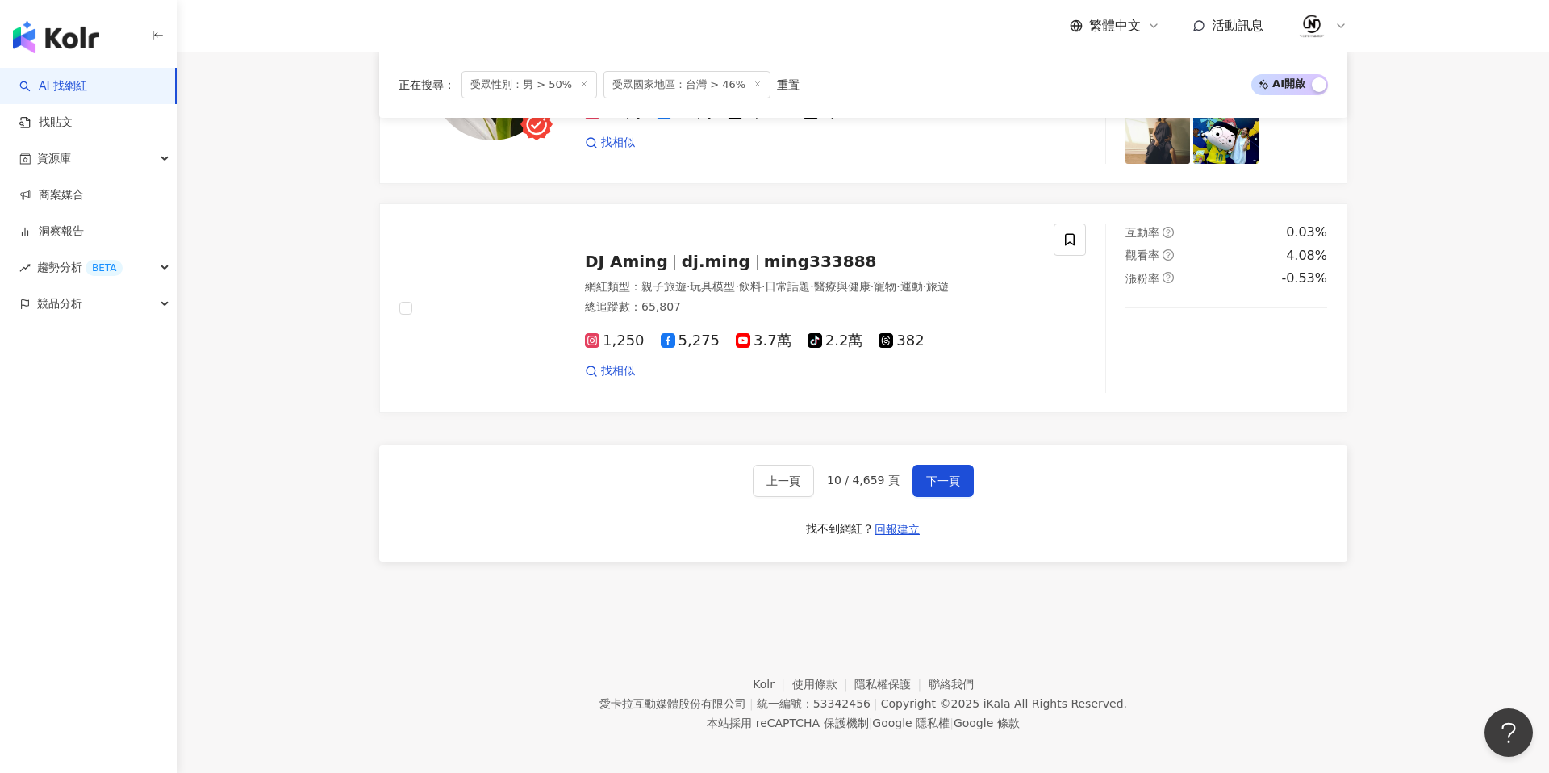
scroll to position [2715, 0]
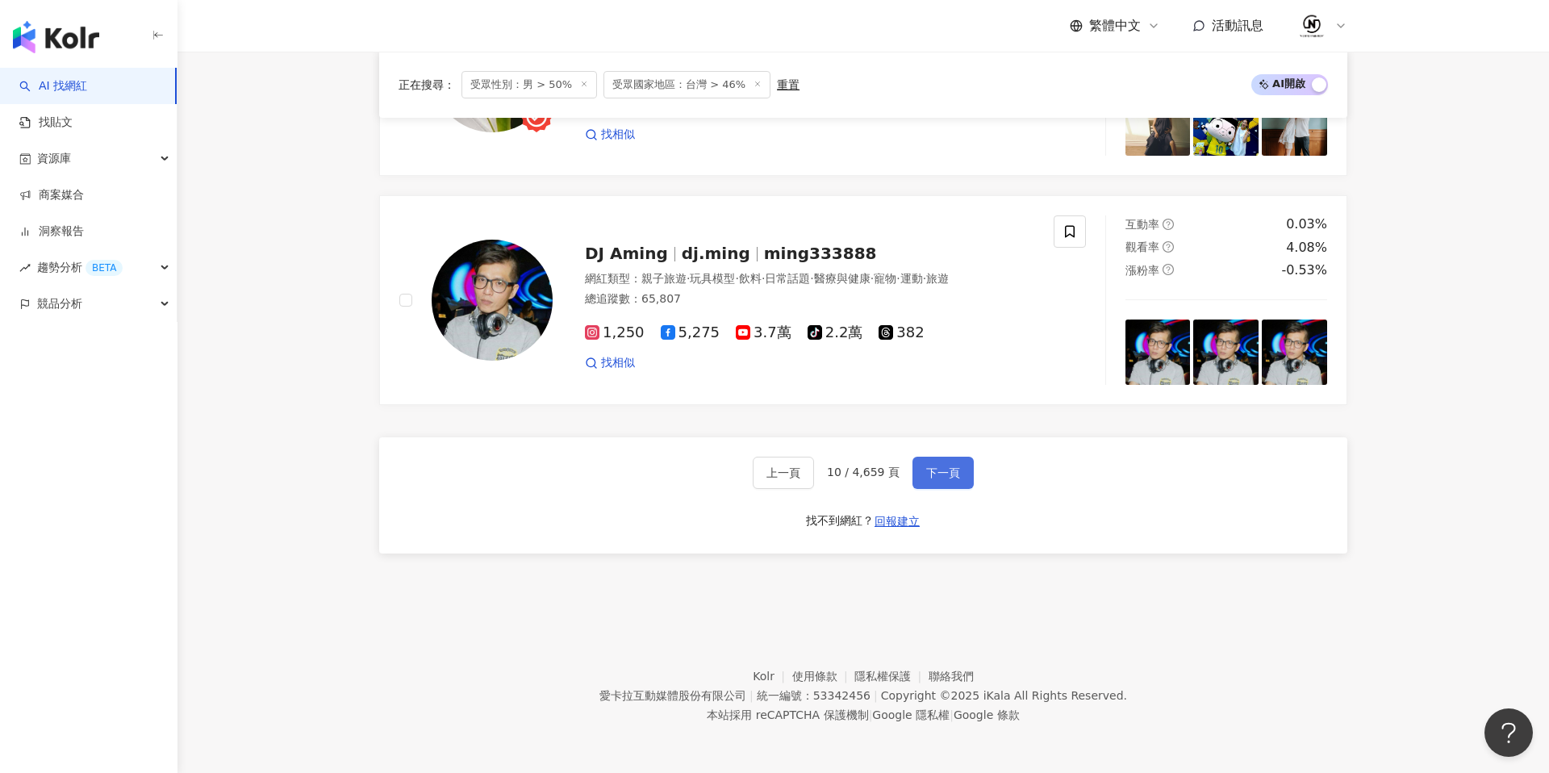
click at [933, 475] on span "下一頁" at bounding box center [943, 472] width 34 height 13
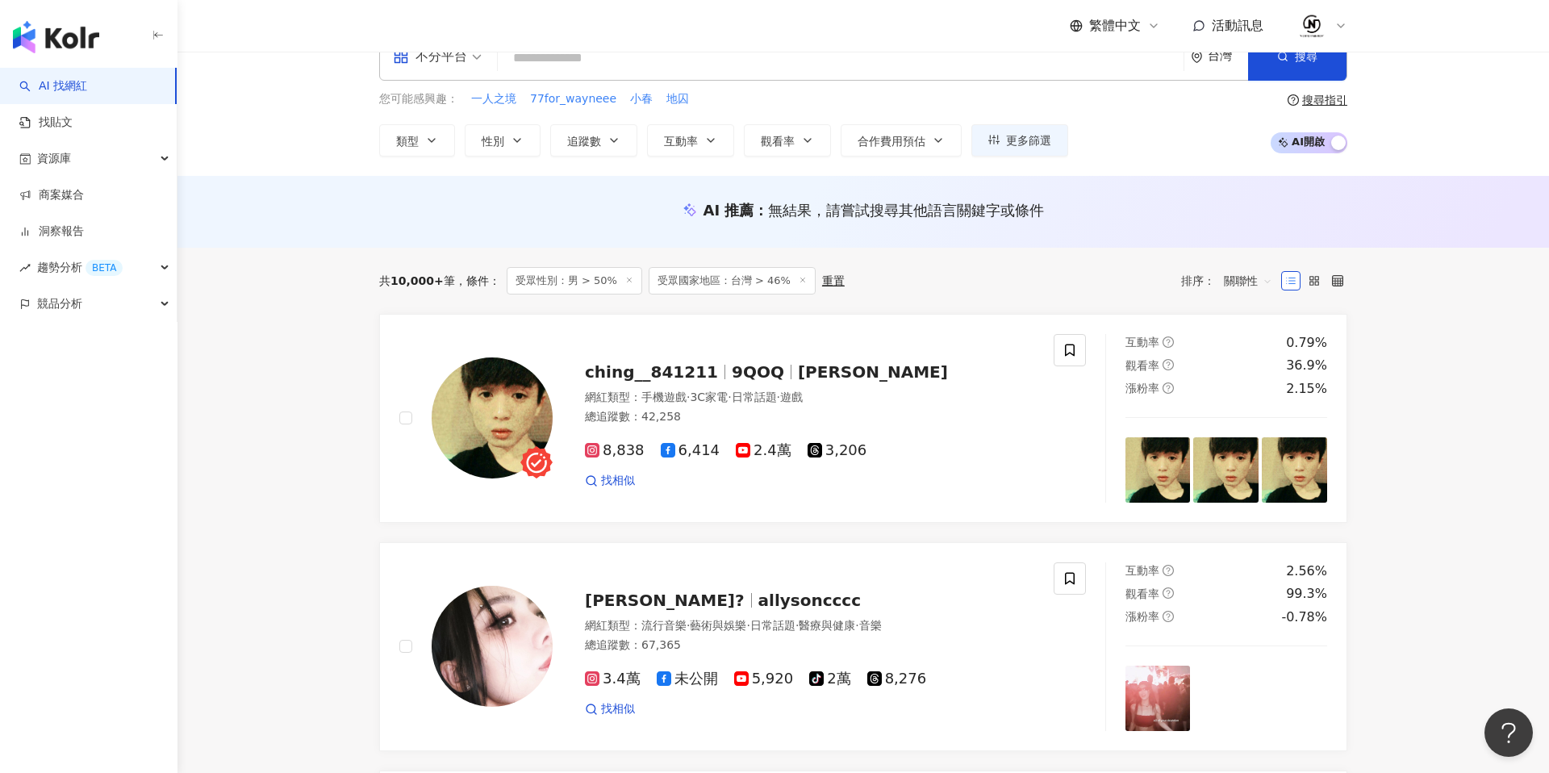
scroll to position [0, 0]
